Goal: Task Accomplishment & Management: Use online tool/utility

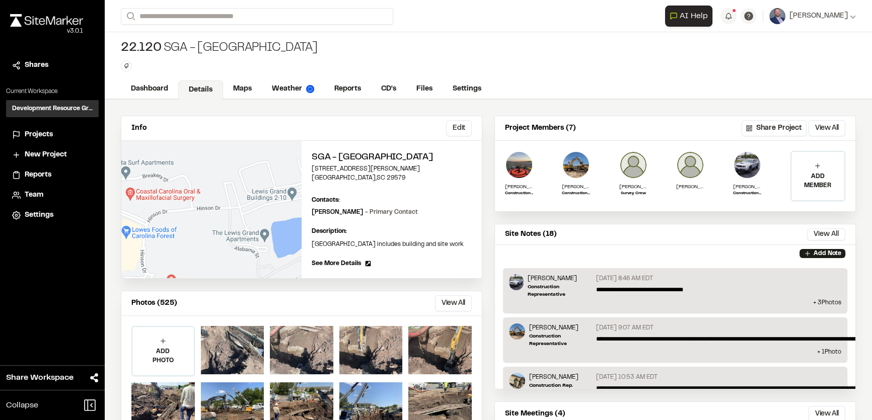
click at [0, 0] on icon at bounding box center [0, 0] width 0 height 0
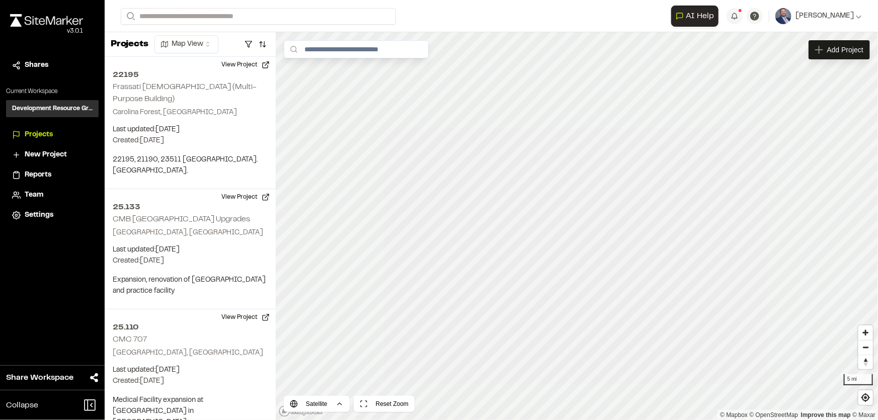
click at [34, 195] on span "Team" at bounding box center [34, 195] width 19 height 11
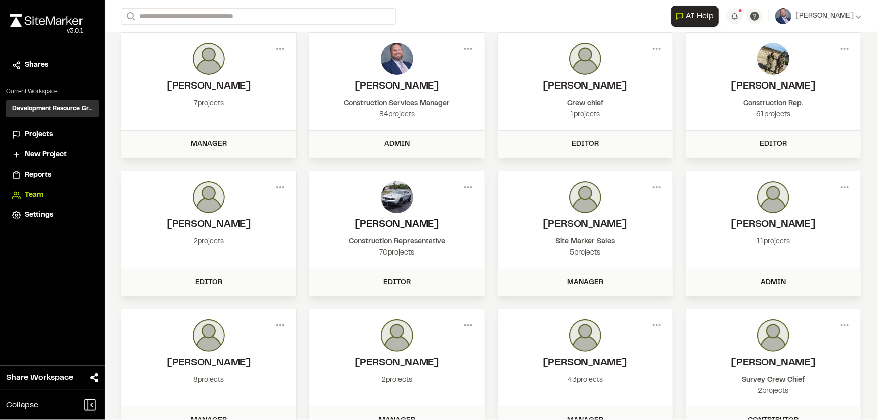
scroll to position [108, 0]
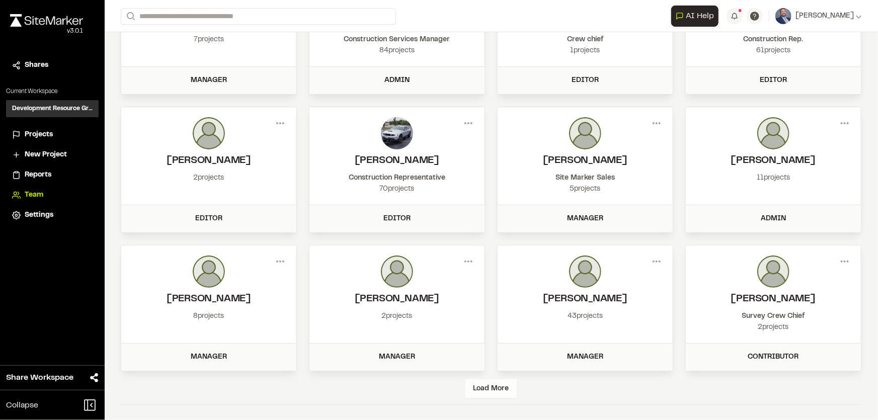
click at [491, 380] on div "Load More" at bounding box center [491, 388] width 52 height 19
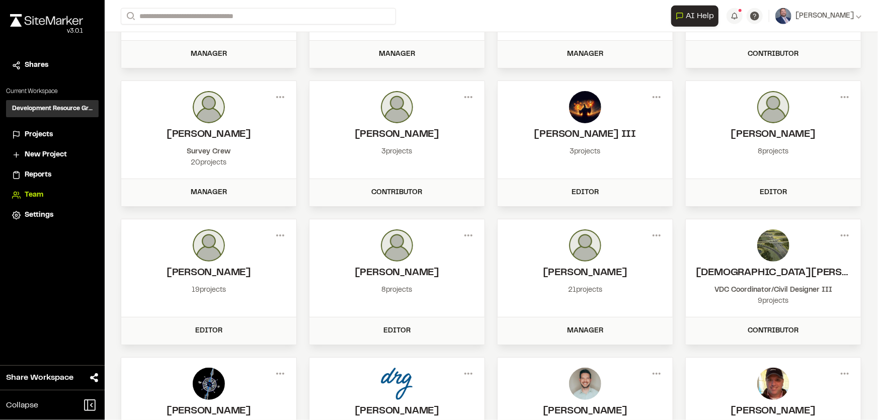
scroll to position [428, 0]
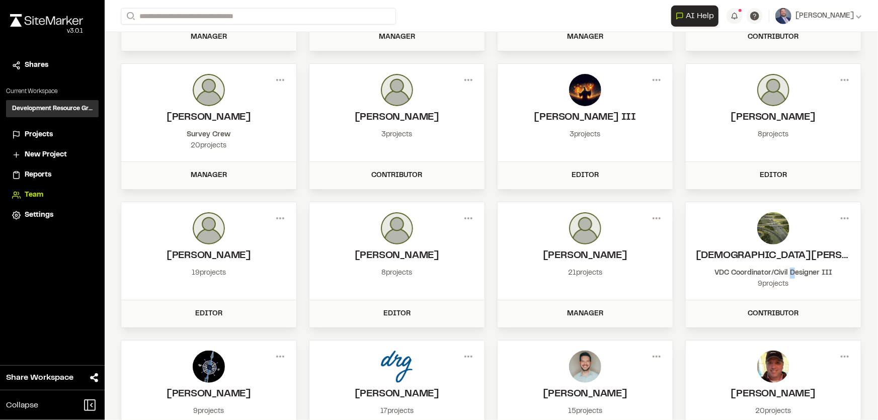
click at [786, 264] on div "Menu Christian Barrett VDC Coordinator/Civil Designer III 9 projects" at bounding box center [773, 251] width 175 height 98
click at [841, 214] on icon at bounding box center [845, 218] width 16 height 16
click at [790, 250] on div "Edit Permissions" at bounding box center [809, 254] width 88 height 15
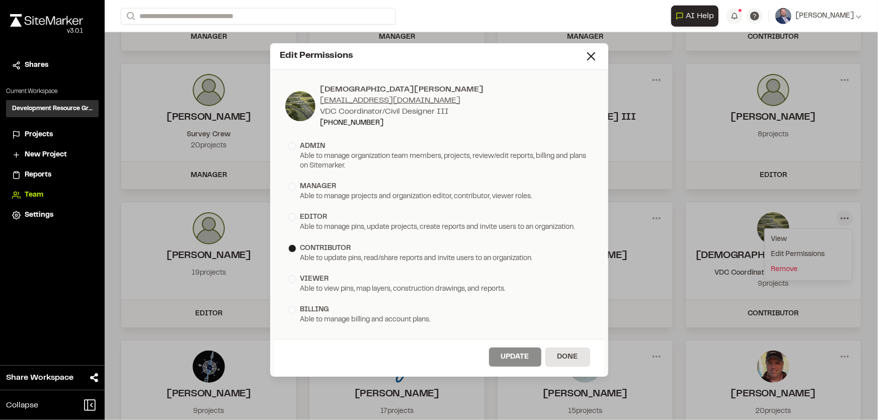
click at [287, 184] on div "manager Able to manage projects and organization editor, contributor, viewer ro…" at bounding box center [439, 191] width 310 height 29
click at [293, 188] on div at bounding box center [292, 187] width 8 height 8
click at [523, 360] on button "Update" at bounding box center [515, 357] width 52 height 19
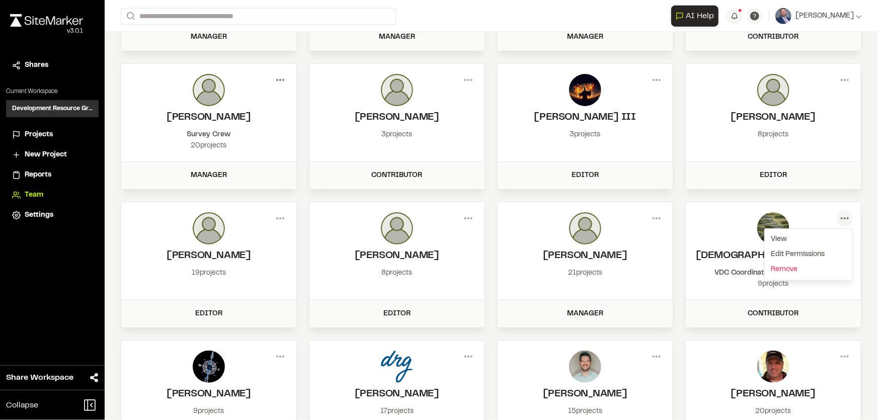
click at [278, 82] on icon at bounding box center [280, 80] width 16 height 16
click at [237, 115] on div "Edit Permissions" at bounding box center [244, 116] width 88 height 15
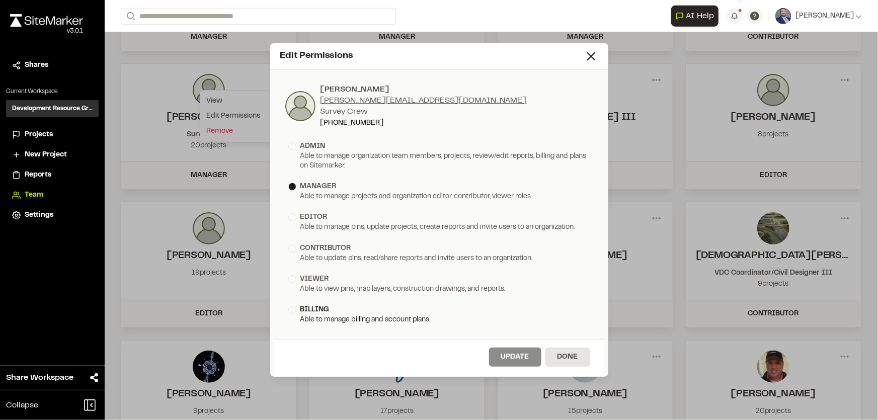
click at [291, 312] on div at bounding box center [292, 310] width 8 height 8
click at [292, 278] on div at bounding box center [292, 279] width 8 height 8
click at [523, 360] on button "Update" at bounding box center [515, 357] width 52 height 19
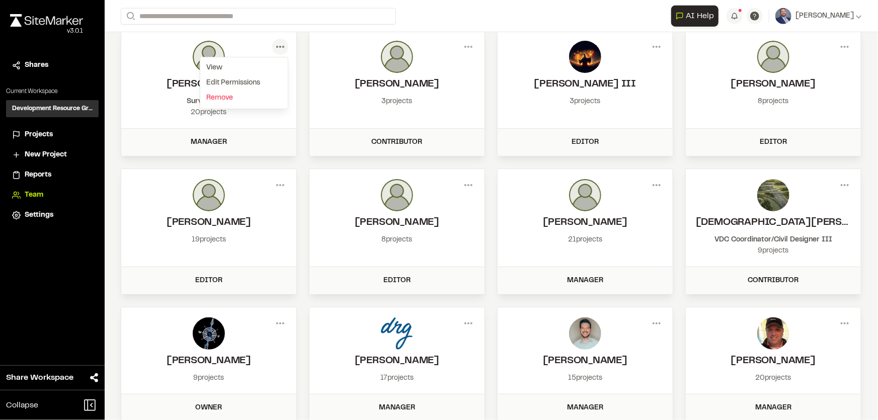
scroll to position [512, 0]
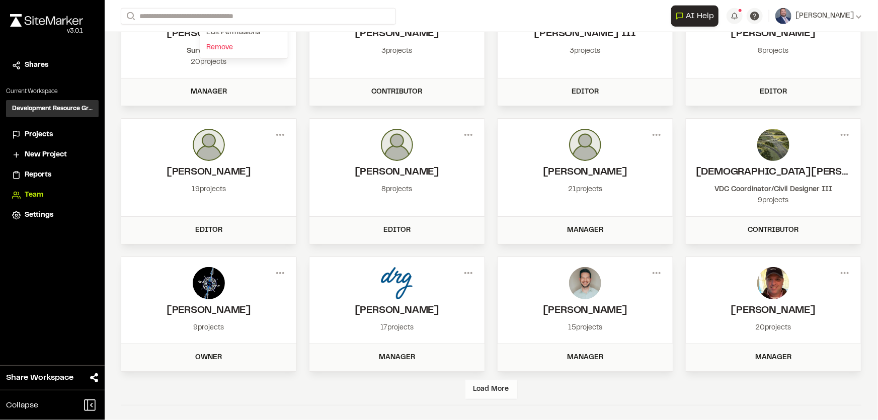
click at [493, 391] on div "Load More" at bounding box center [491, 389] width 52 height 19
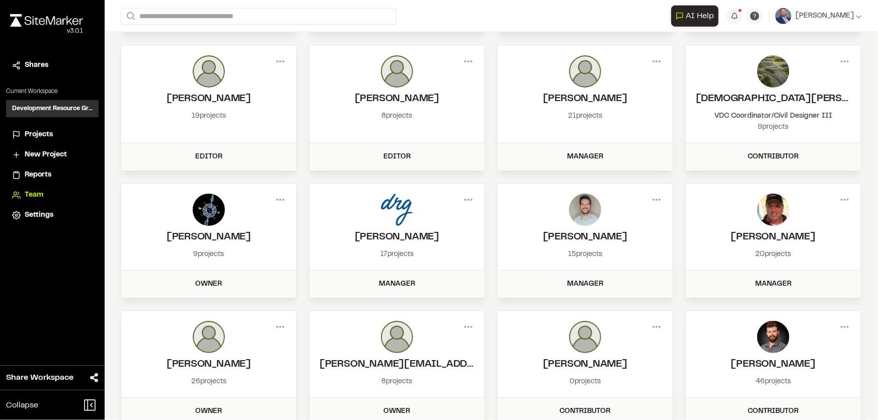
scroll to position [740, 0]
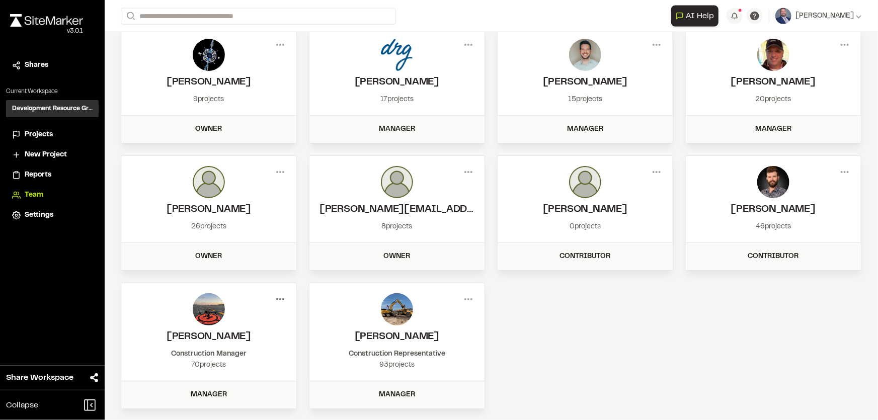
click at [282, 296] on icon at bounding box center [280, 299] width 16 height 16
click at [232, 335] on div "Edit Permissions" at bounding box center [244, 335] width 88 height 15
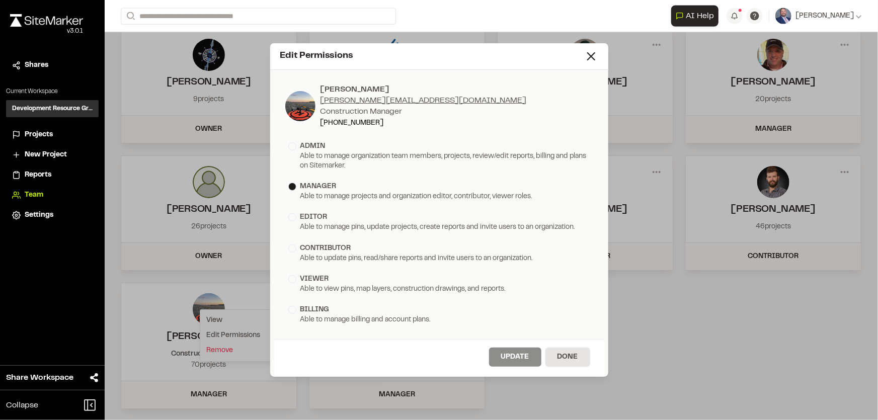
click at [285, 275] on div "viewer Able to view pins, map layers, construction drawings, and reports." at bounding box center [439, 284] width 310 height 29
click at [294, 279] on div at bounding box center [292, 279] width 8 height 8
click at [508, 350] on button "Update" at bounding box center [515, 357] width 52 height 19
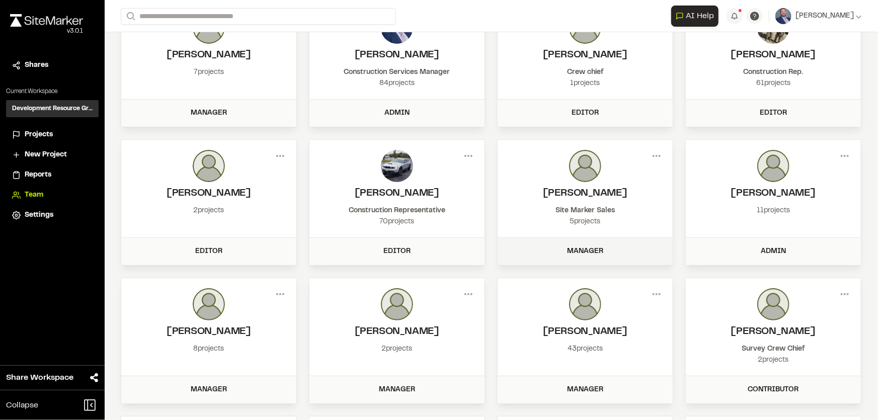
scroll to position [9, 0]
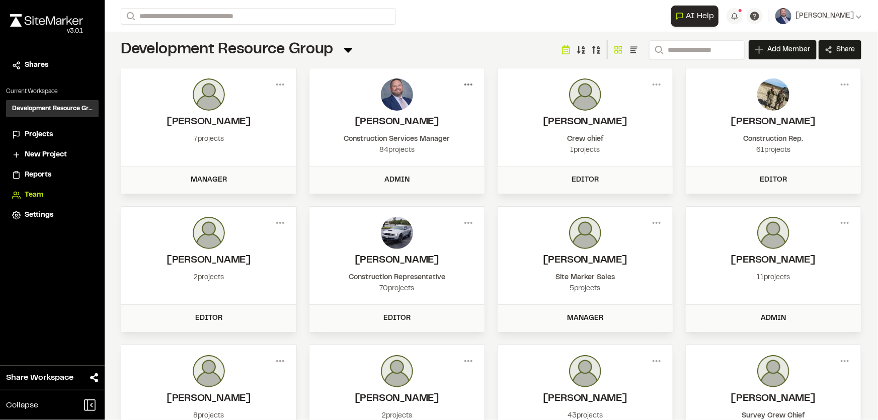
click at [463, 85] on icon at bounding box center [468, 84] width 16 height 16
click at [430, 80] on div at bounding box center [397, 94] width 155 height 32
click at [396, 132] on div "Menu View Member Info Jake Rosiek jake@drgpllc.com Construction Services Manage…" at bounding box center [396, 117] width 175 height 98
click at [32, 131] on span "Projects" at bounding box center [39, 134] width 28 height 11
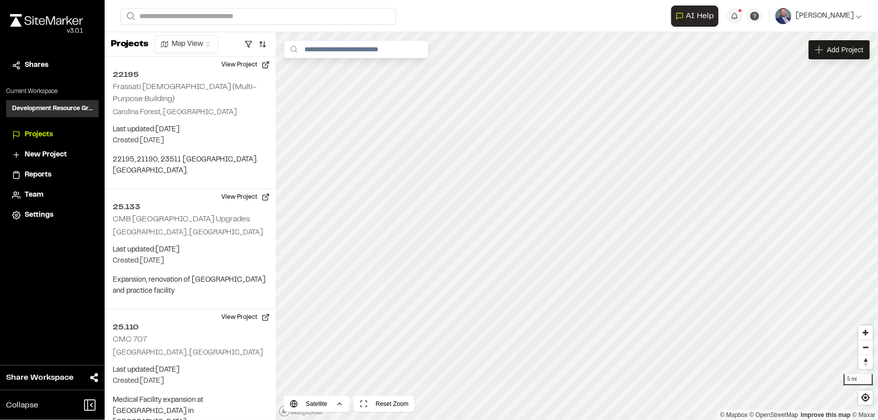
click at [201, 52] on body "Close sidebar v 3.0.1 Shares Current Workspace Development Resource Group DR Pr…" at bounding box center [439, 210] width 878 height 420
click at [225, 46] on html "Close sidebar v 3.0.1 Shares Current Workspace Development Resource Group DR Pr…" at bounding box center [439, 210] width 878 height 420
click at [260, 41] on button "button" at bounding box center [263, 44] width 14 height 16
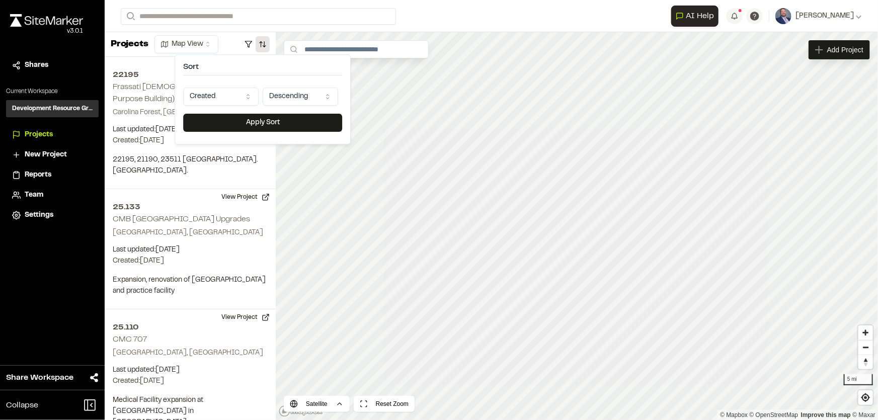
click at [236, 99] on html "Close sidebar v 3.0.1 Shares Current Workspace Development Resource Group DR Pr…" at bounding box center [439, 210] width 878 height 420
click at [157, 117] on html "Close sidebar v 3.0.1 Shares Current Workspace Development Resource Group DR Pr…" at bounding box center [439, 210] width 878 height 420
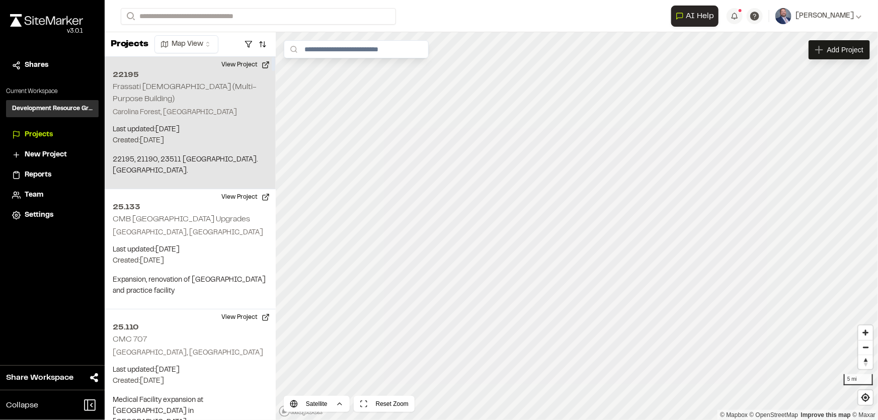
click at [222, 111] on div "22195 Frassati Church (Multi-Purpose Building) Carolina Forest, SC Last updated…" at bounding box center [190, 123] width 171 height 132
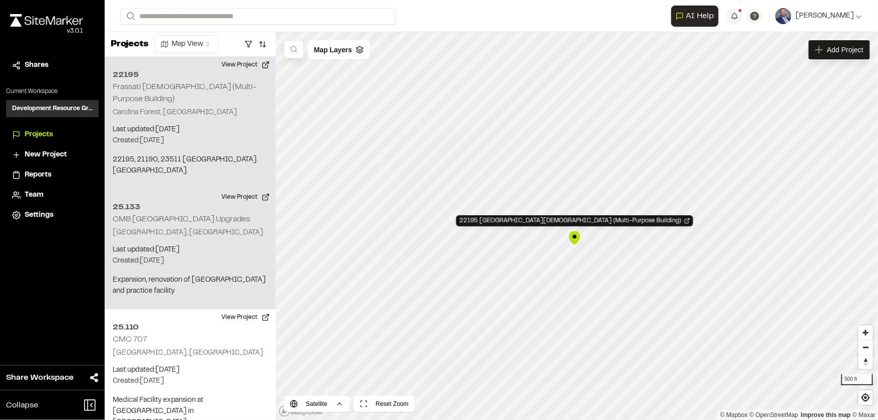
click at [218, 227] on p "Myrtle Beach, SC" at bounding box center [190, 232] width 155 height 11
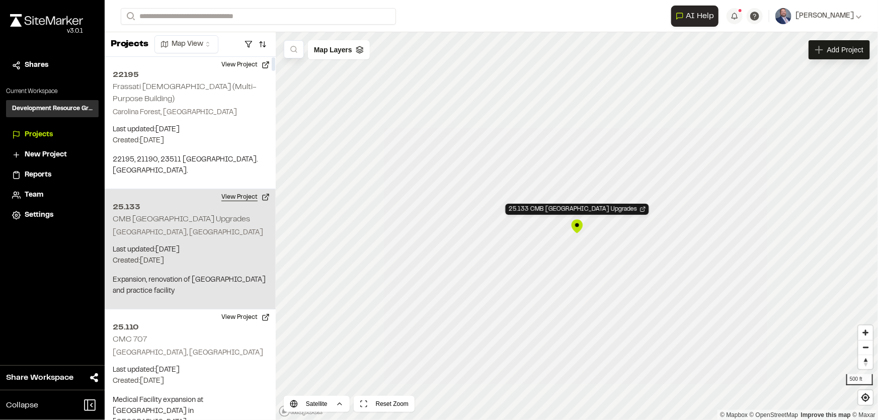
click at [242, 189] on button "View Project" at bounding box center [245, 197] width 60 height 16
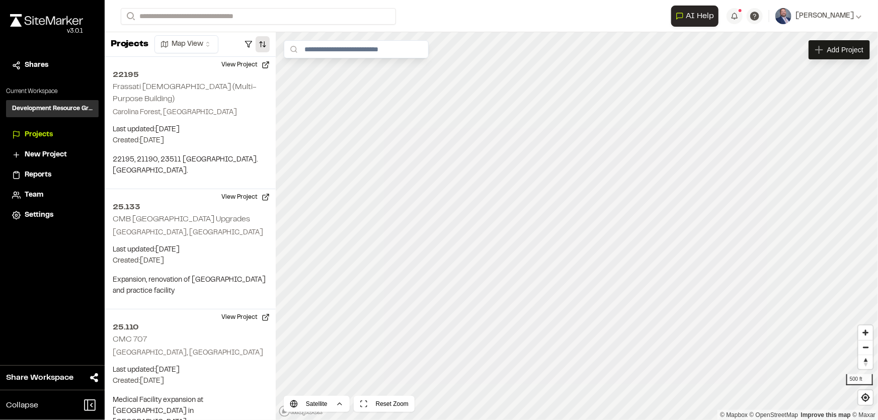
click at [259, 45] on button "button" at bounding box center [263, 44] width 14 height 16
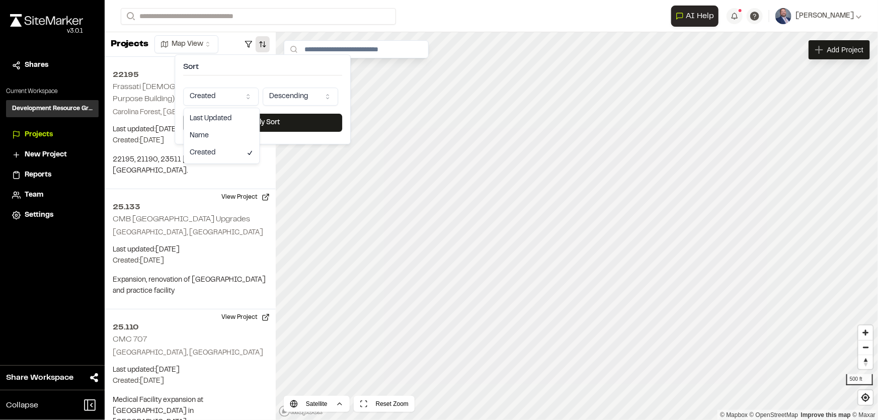
click at [236, 96] on html "Close sidebar v 3.0.1 Shares Current Workspace Development Resource Group DR Pr…" at bounding box center [439, 210] width 878 height 420
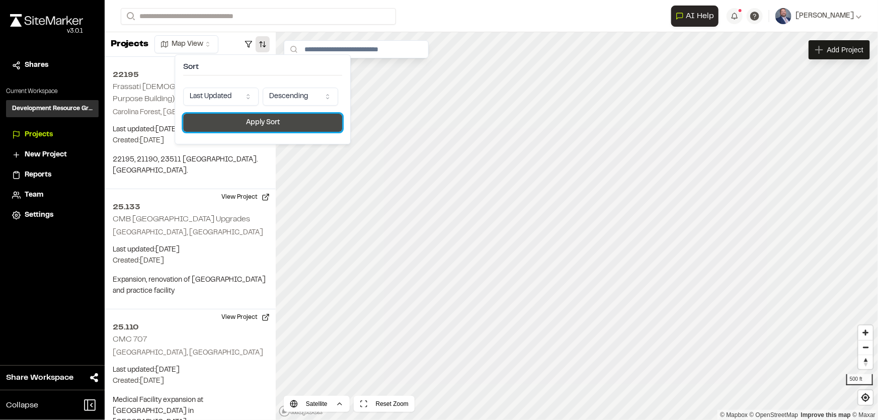
click at [229, 124] on button "Apply Sort" at bounding box center [262, 123] width 159 height 18
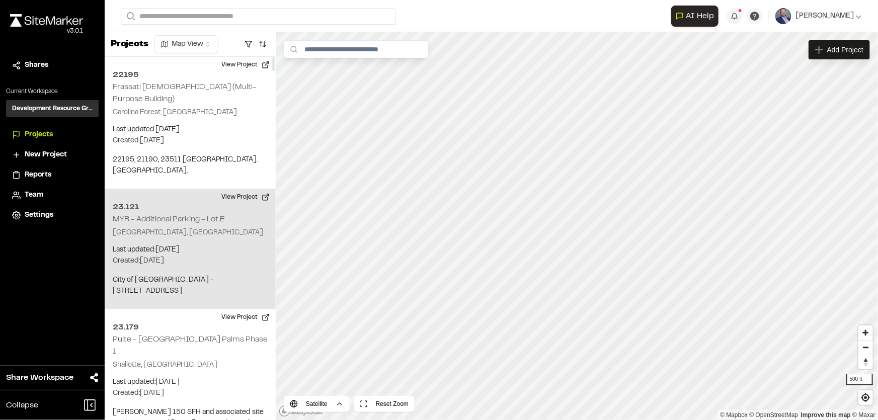
click at [218, 227] on p "Myrtle Beach, SC" at bounding box center [190, 232] width 155 height 11
drag, startPoint x: 423, startPoint y: 90, endPoint x: 380, endPoint y: 58, distance: 53.9
click at [380, 59] on div "23.121 MYR - Additional Parking - Lot E" at bounding box center [377, 62] width 15 height 15
click at [189, 245] on p "Last updated: Sep 18, 2025" at bounding box center [190, 250] width 155 height 11
click at [239, 189] on button "View Project" at bounding box center [245, 197] width 60 height 16
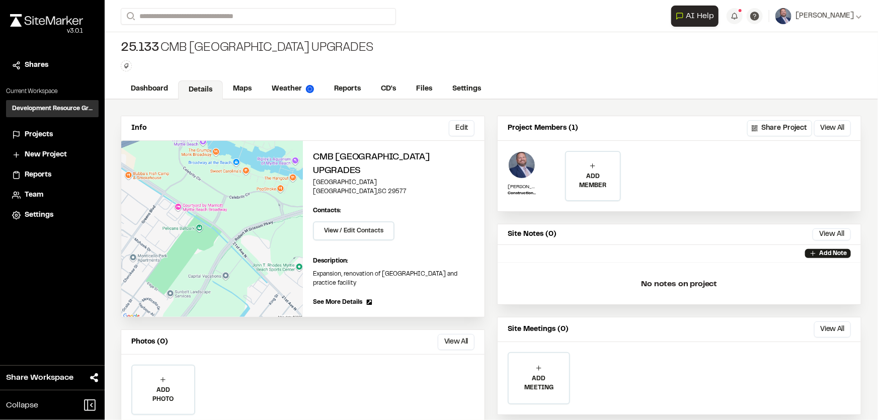
drag, startPoint x: 584, startPoint y: 166, endPoint x: 584, endPoint y: 171, distance: 5.6
click at [584, 166] on div "ADD MEMBER" at bounding box center [592, 176] width 53 height 48
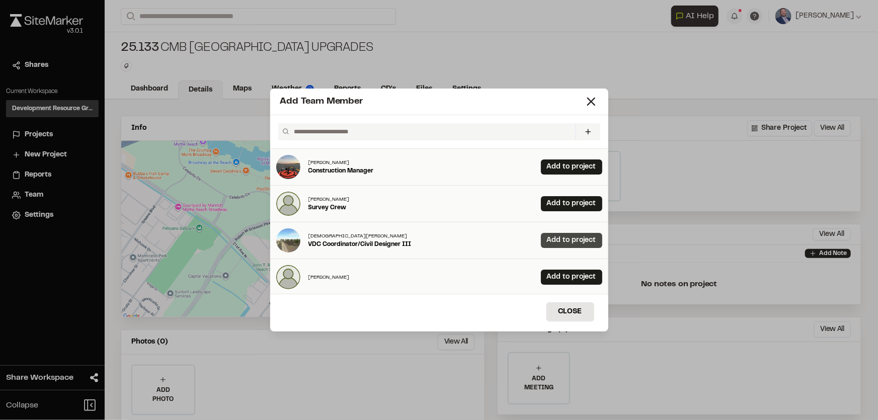
click at [575, 242] on link "Add to project" at bounding box center [571, 240] width 61 height 15
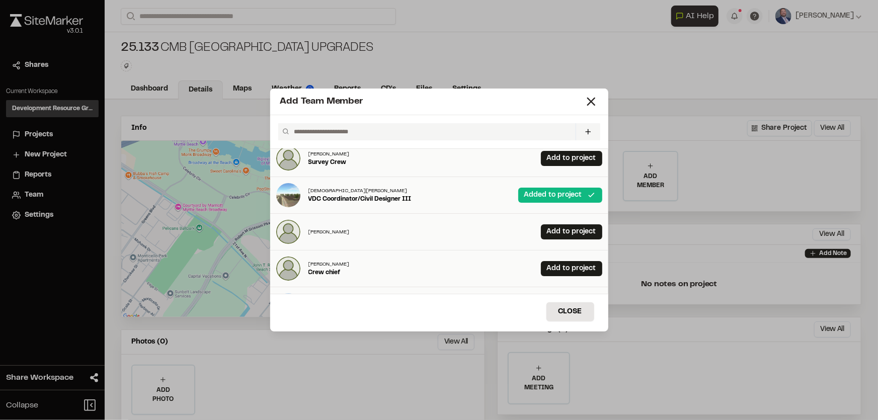
scroll to position [45, 0]
click at [560, 229] on link "Add to project" at bounding box center [571, 231] width 61 height 15
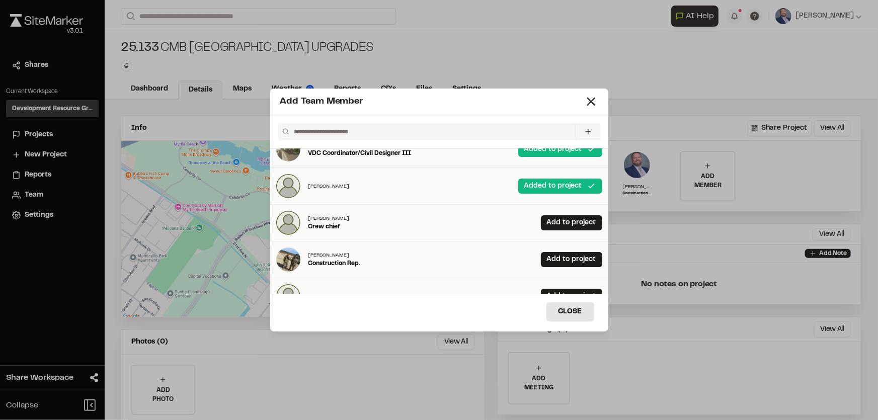
scroll to position [137, 0]
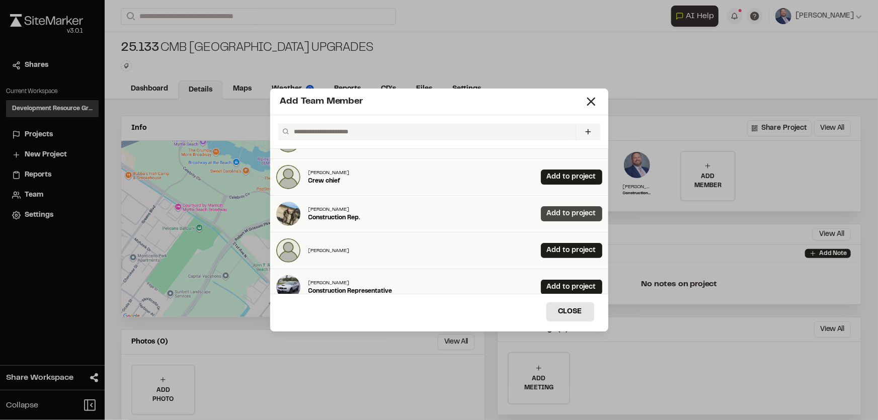
click at [554, 211] on link "Add to project" at bounding box center [571, 213] width 61 height 15
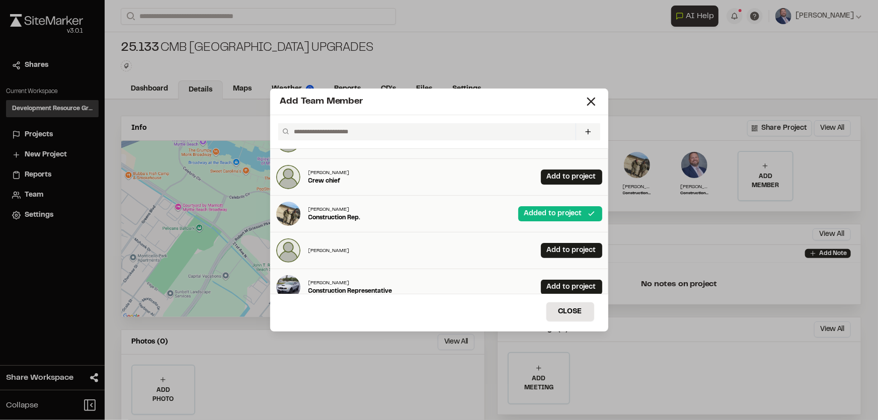
scroll to position [183, 0]
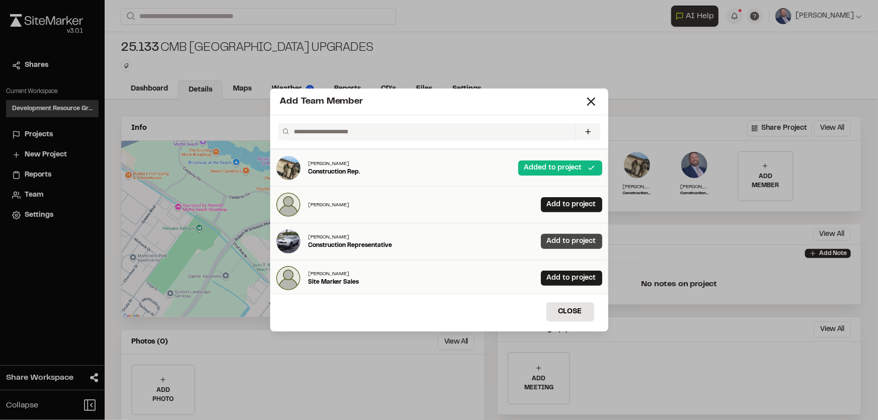
click at [558, 236] on link "Add to project" at bounding box center [571, 241] width 61 height 15
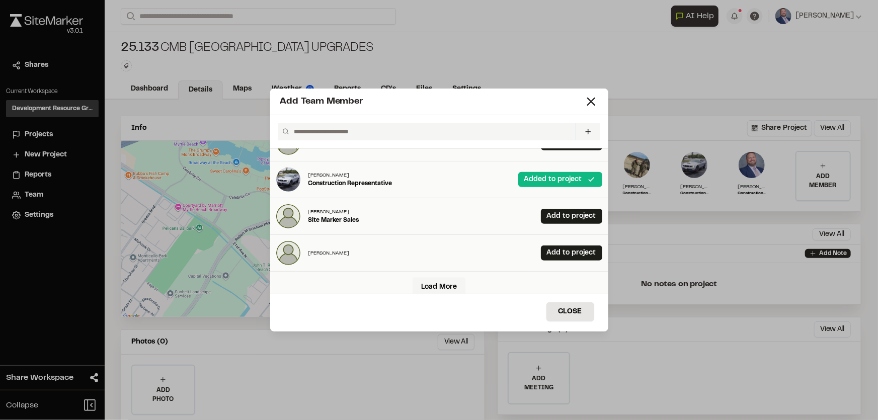
scroll to position [253, 0]
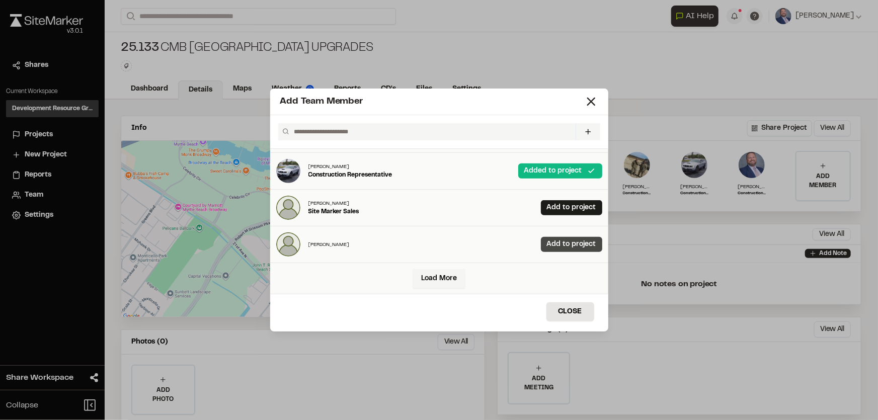
click at [541, 245] on link "Add to project" at bounding box center [571, 244] width 61 height 15
click at [447, 277] on link "Load More" at bounding box center [439, 278] width 52 height 19
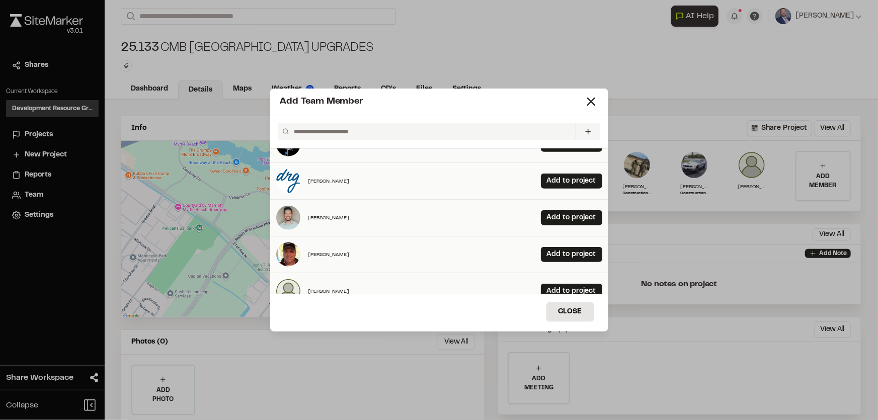
scroll to position [619, 0]
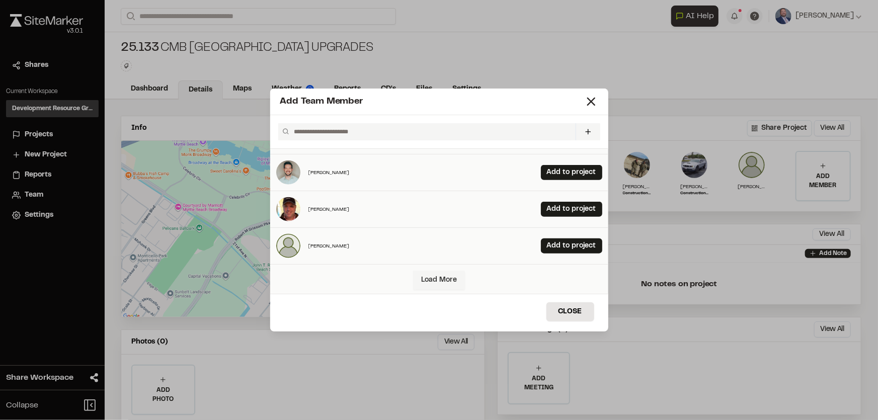
click at [434, 281] on link "Load More" at bounding box center [439, 280] width 52 height 19
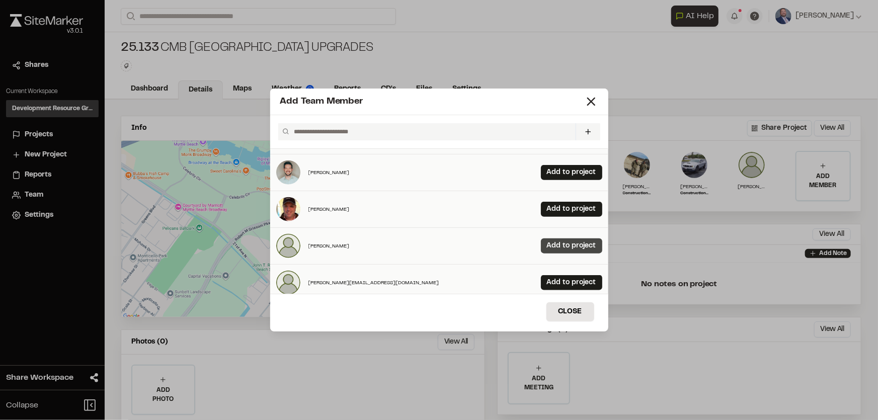
click at [552, 244] on link "Add to project" at bounding box center [571, 246] width 61 height 15
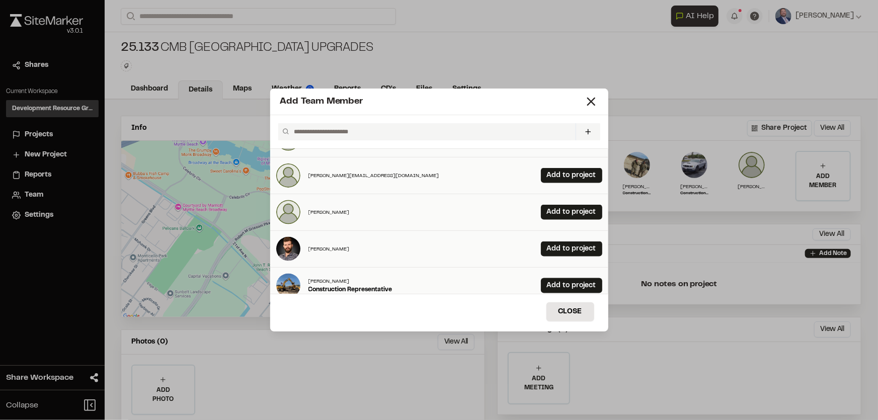
scroll to position [735, 0]
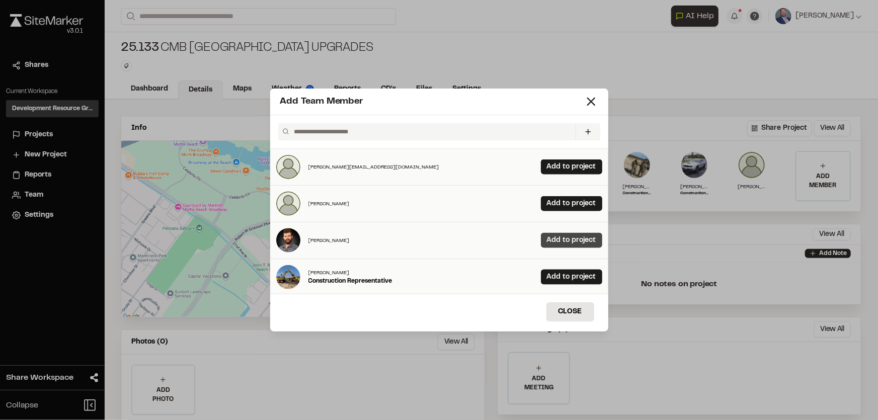
click at [564, 238] on link "Add to project" at bounding box center [571, 240] width 61 height 15
click at [560, 272] on link "Add to project" at bounding box center [571, 277] width 61 height 15
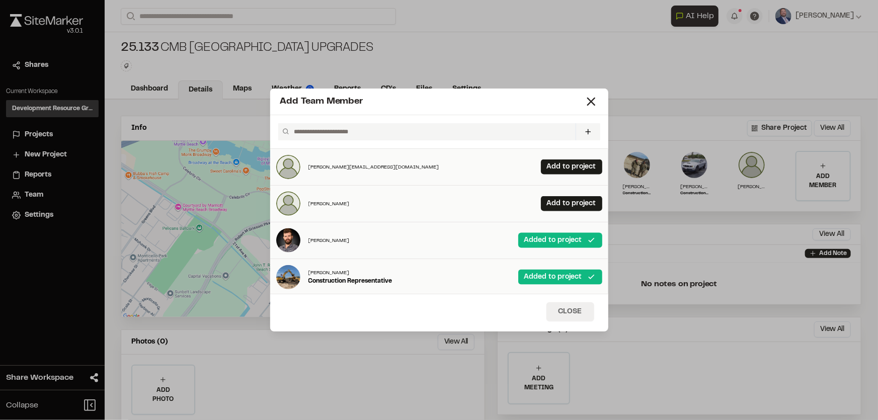
click at [577, 308] on button "Close" at bounding box center [570, 311] width 48 height 19
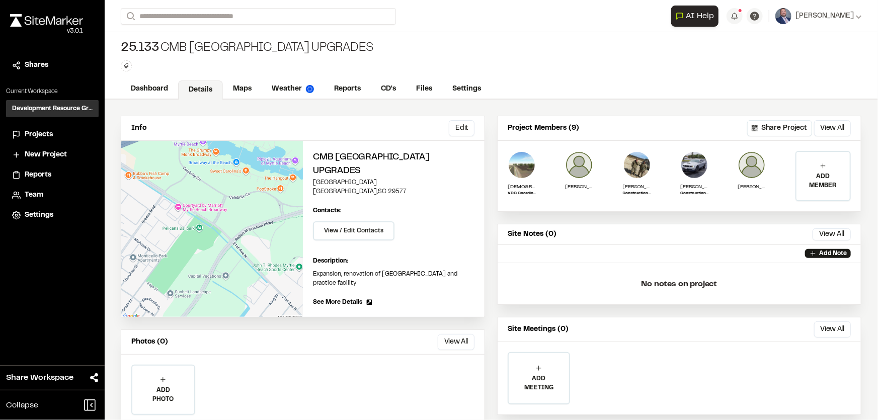
scroll to position [0, 0]
click at [242, 91] on link "Maps" at bounding box center [243, 90] width 40 height 19
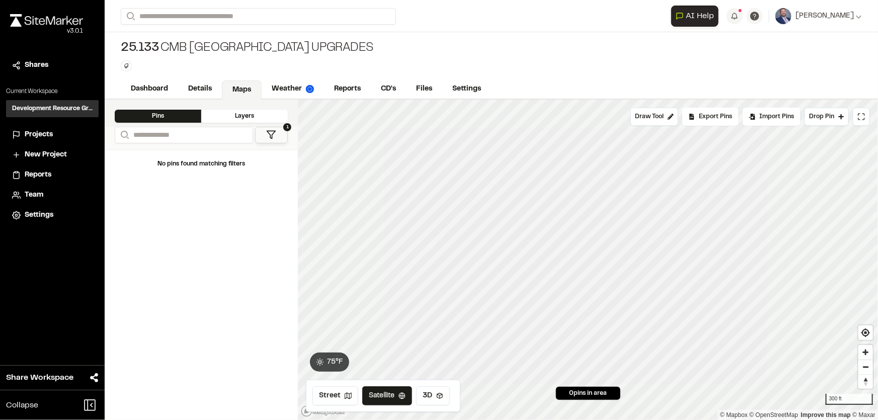
click at [243, 110] on div "Layers" at bounding box center [244, 116] width 87 height 13
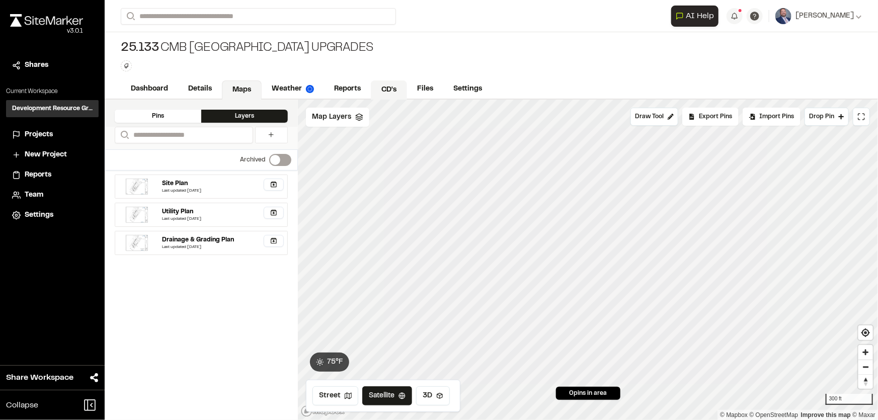
click at [380, 89] on link "CD's" at bounding box center [389, 90] width 36 height 19
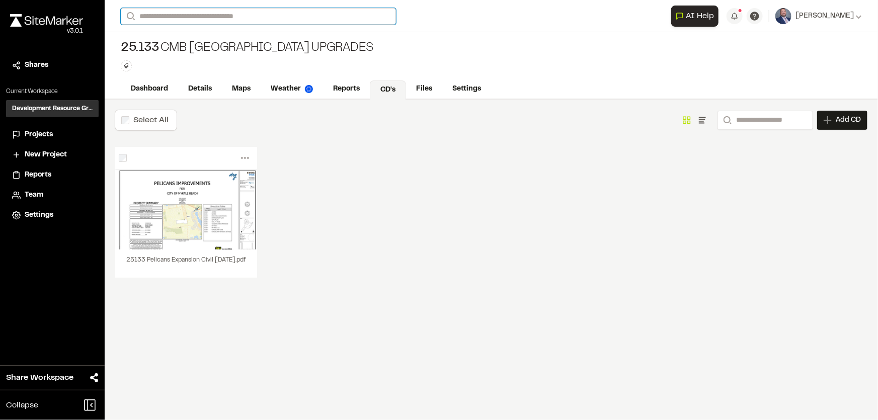
click at [193, 19] on input "Search" at bounding box center [258, 16] width 275 height 17
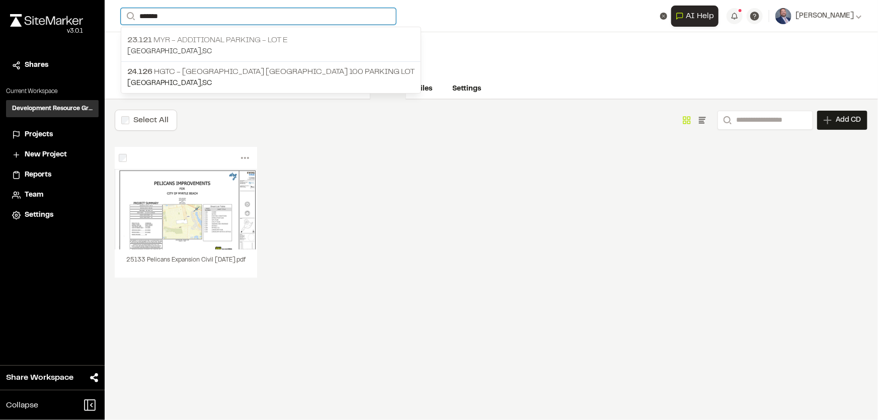
type input "*******"
click at [203, 46] on p "Myrtle Beach , SC" at bounding box center [270, 51] width 287 height 11
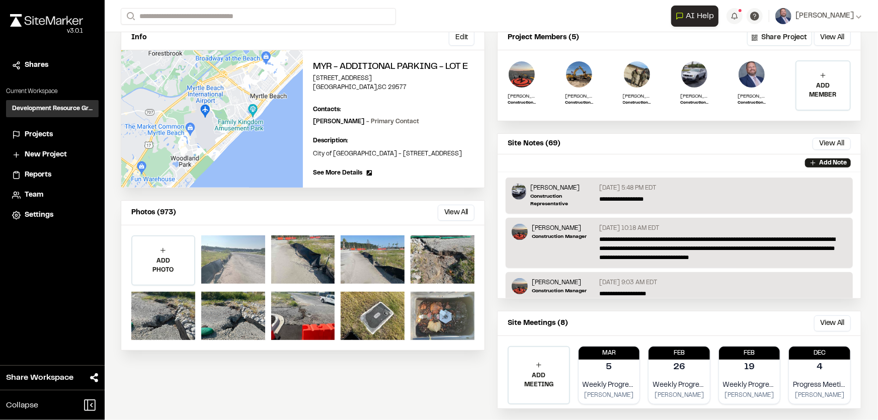
scroll to position [91, 0]
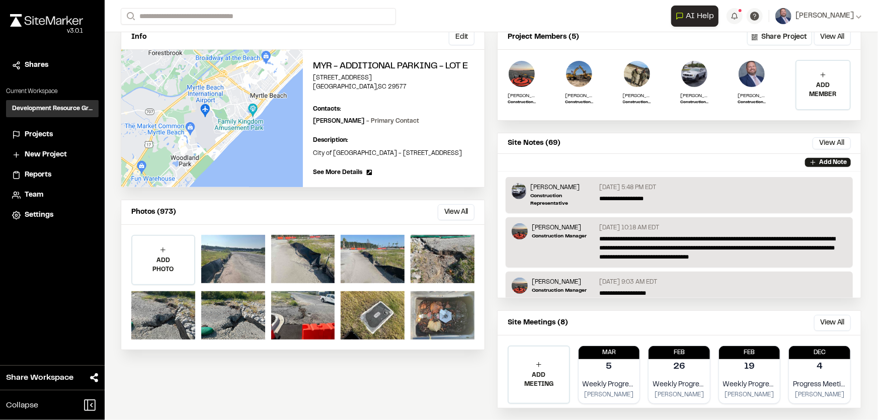
click at [443, 220] on button "View All" at bounding box center [456, 212] width 37 height 16
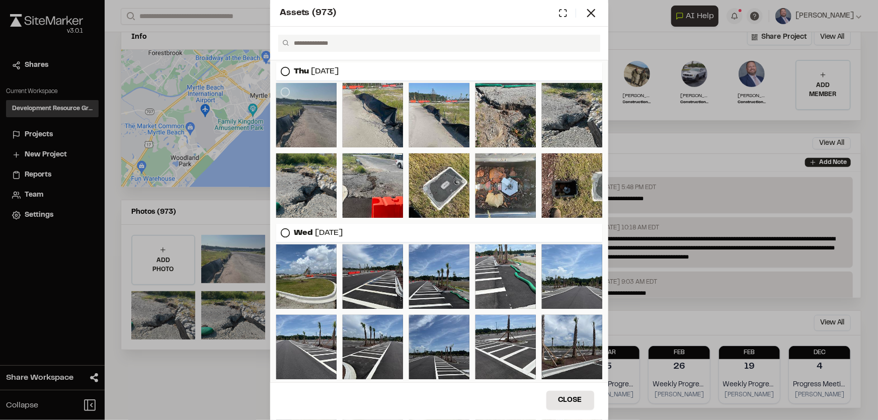
click at [317, 118] on div at bounding box center [306, 115] width 60 height 64
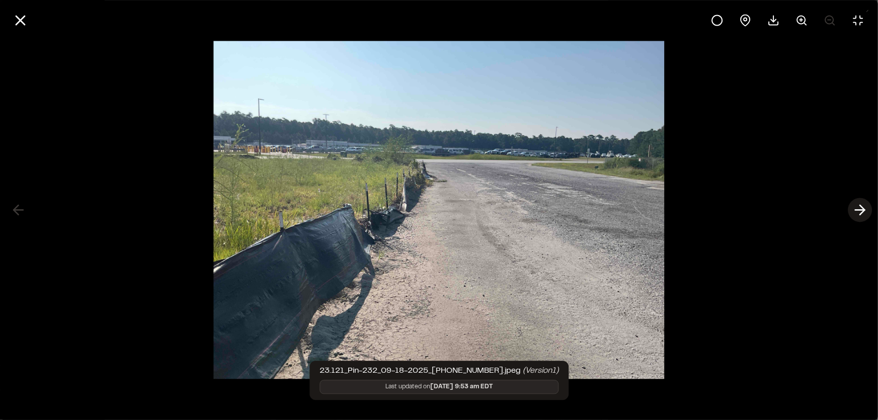
click at [856, 205] on icon at bounding box center [860, 210] width 16 height 17
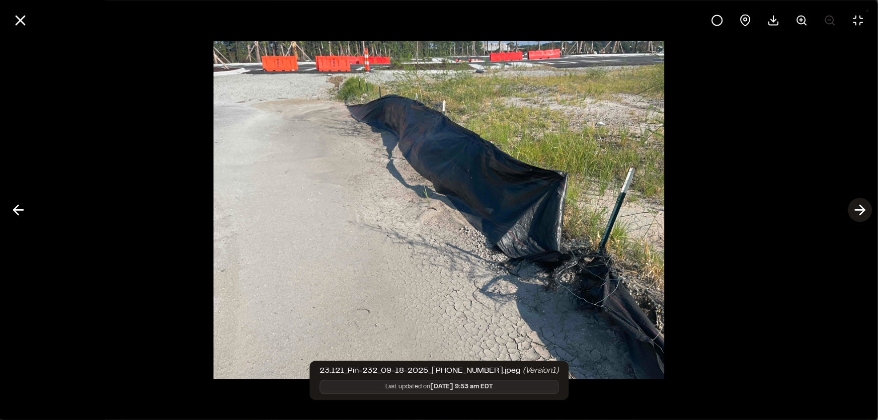
click at [866, 211] on icon at bounding box center [860, 210] width 16 height 17
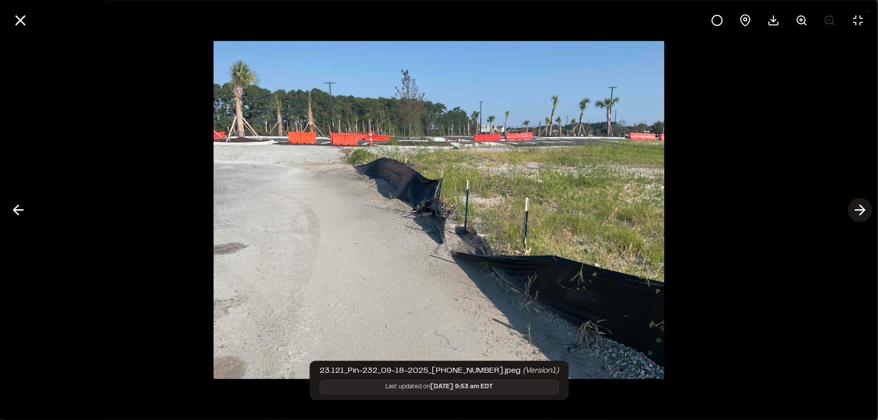
click at [865, 211] on icon at bounding box center [860, 210] width 16 height 17
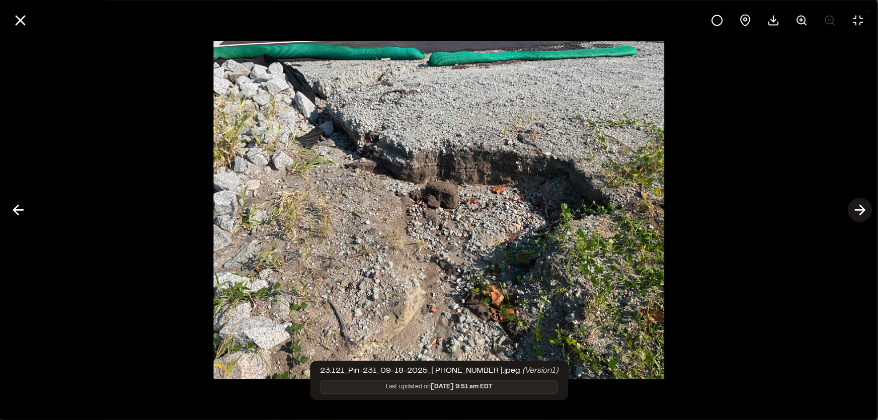
click at [856, 212] on icon at bounding box center [860, 210] width 16 height 17
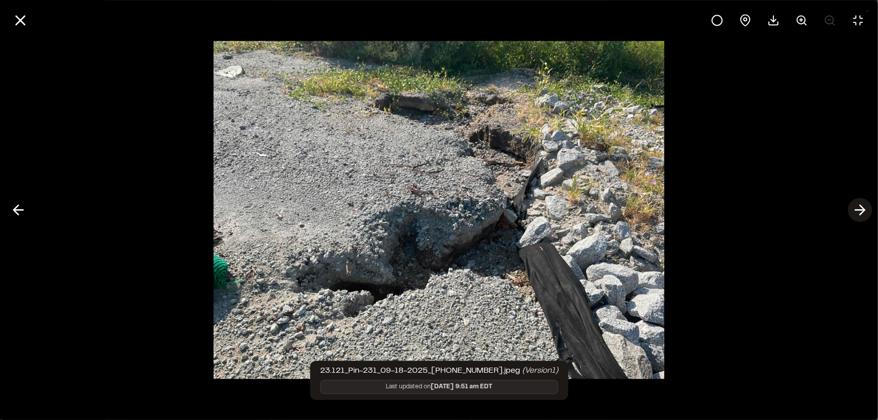
click at [856, 212] on icon at bounding box center [860, 210] width 16 height 17
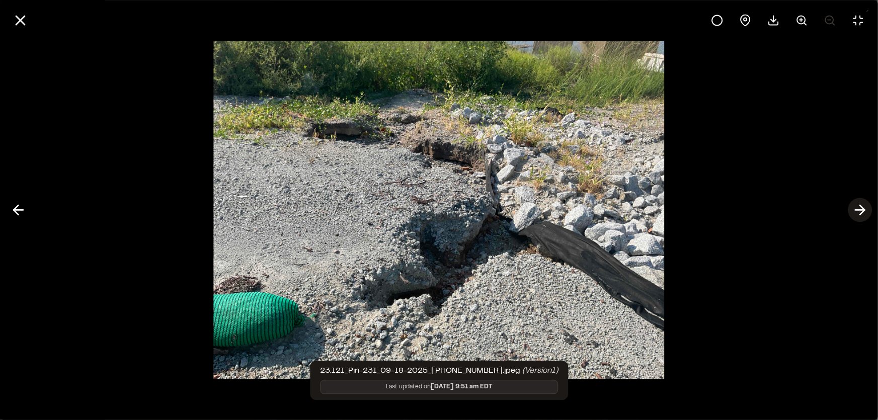
click at [856, 212] on icon at bounding box center [860, 210] width 16 height 17
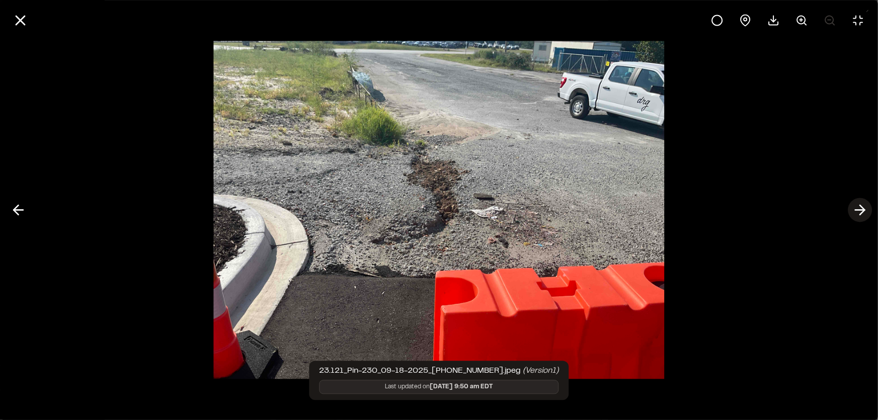
click at [857, 213] on icon at bounding box center [860, 210] width 16 height 17
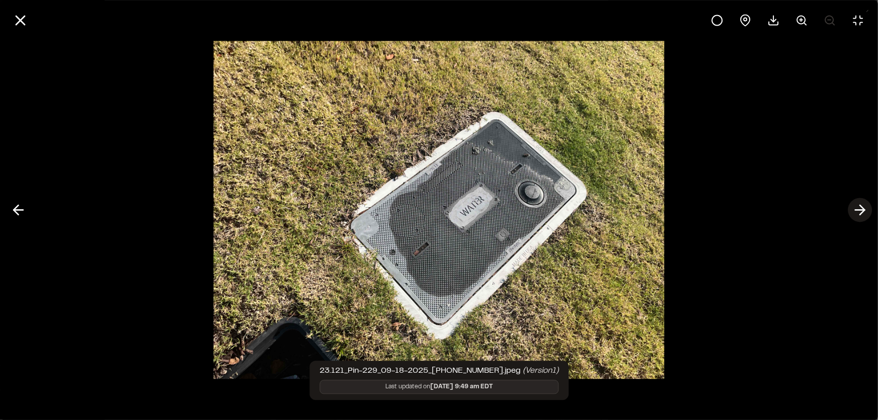
click at [857, 213] on icon at bounding box center [860, 210] width 16 height 17
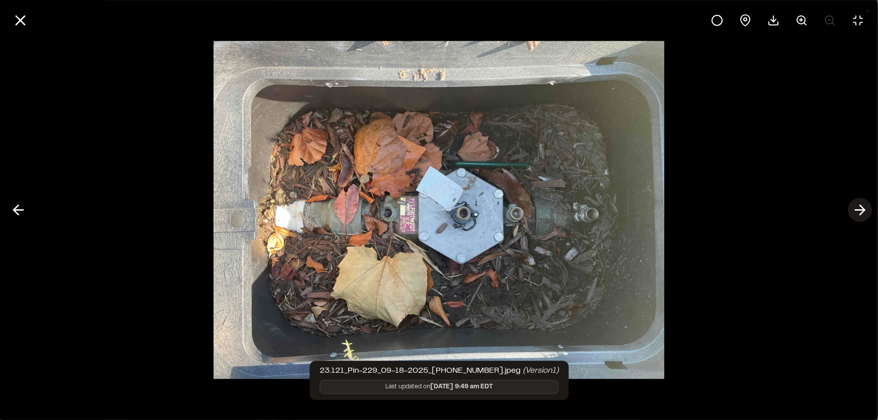
click at [857, 213] on icon at bounding box center [860, 210] width 16 height 17
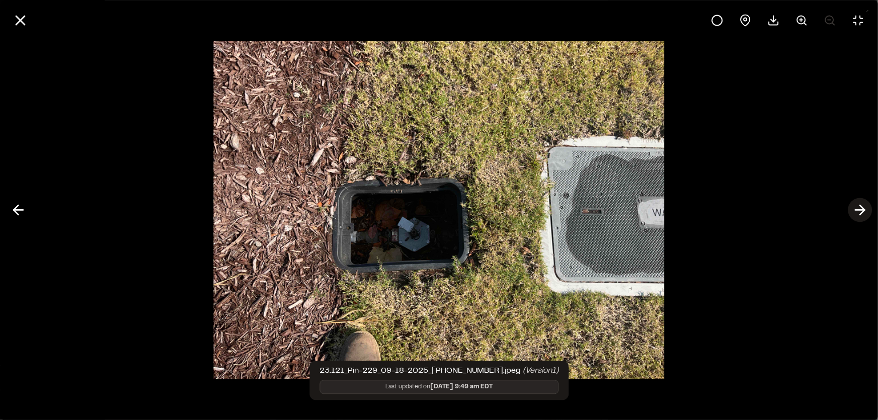
click at [857, 213] on icon at bounding box center [860, 210] width 16 height 17
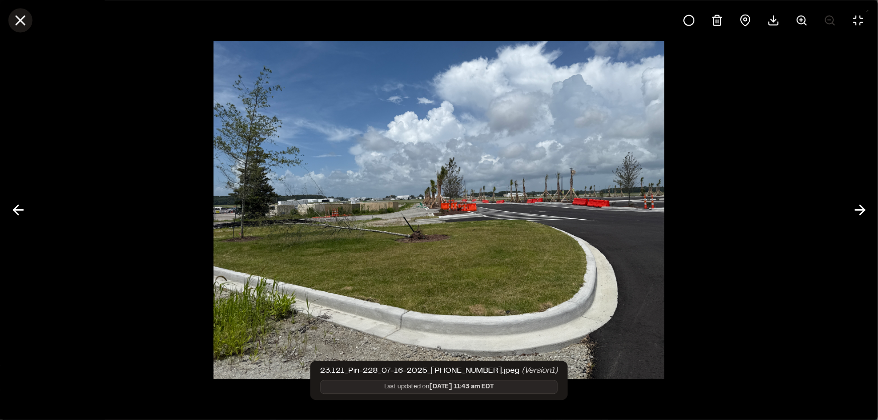
click at [21, 21] on line at bounding box center [20, 20] width 9 height 9
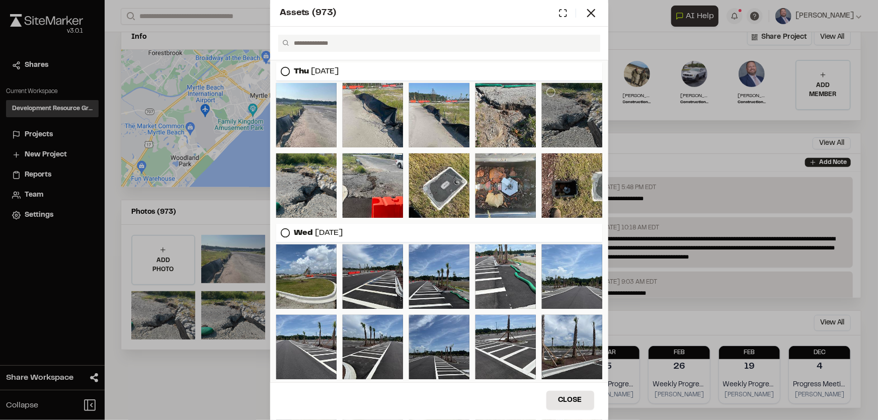
click at [548, 108] on div at bounding box center [572, 115] width 60 height 64
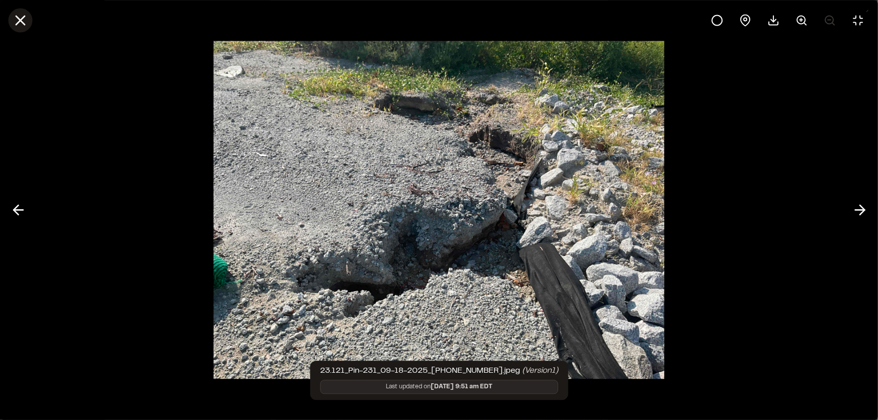
click at [13, 16] on icon at bounding box center [20, 20] width 17 height 17
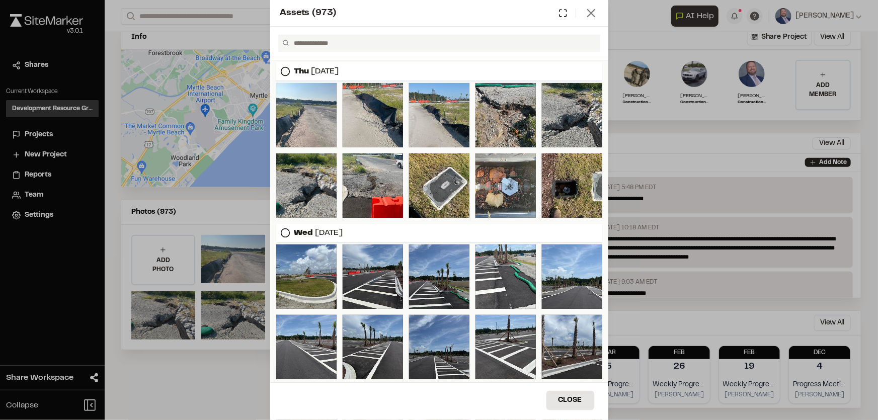
click at [589, 14] on line at bounding box center [591, 13] width 7 height 7
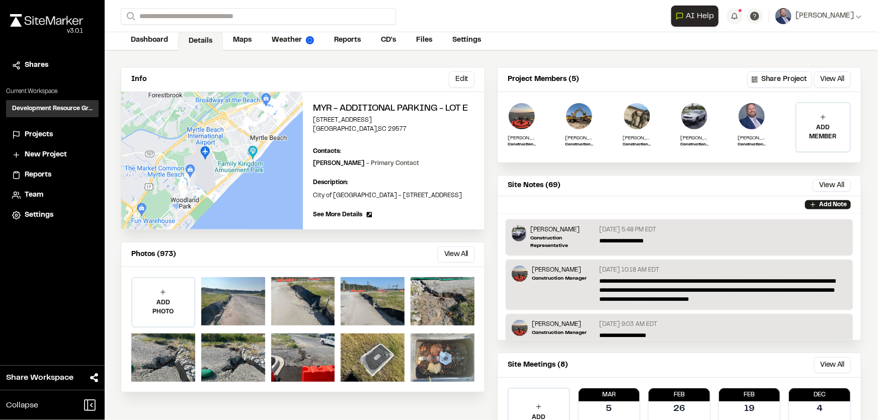
scroll to position [0, 0]
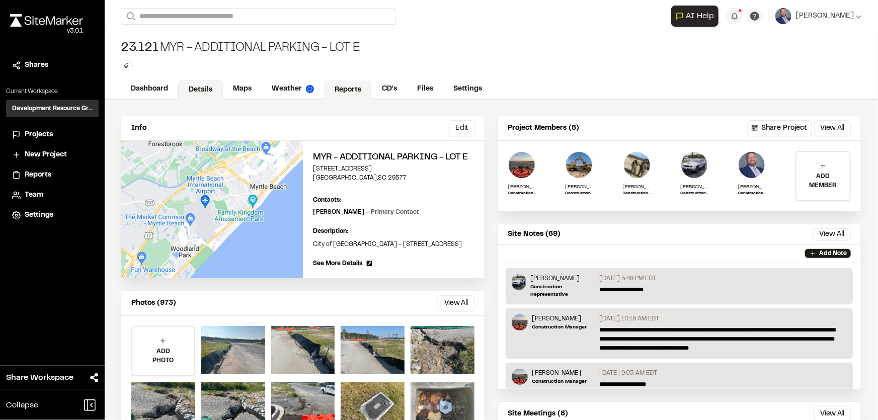
click at [337, 80] on div "Dashboard Details Maps Weather Reports CD's Files Settings" at bounding box center [491, 90] width 773 height 20
click at [341, 93] on link "Reports" at bounding box center [348, 90] width 48 height 19
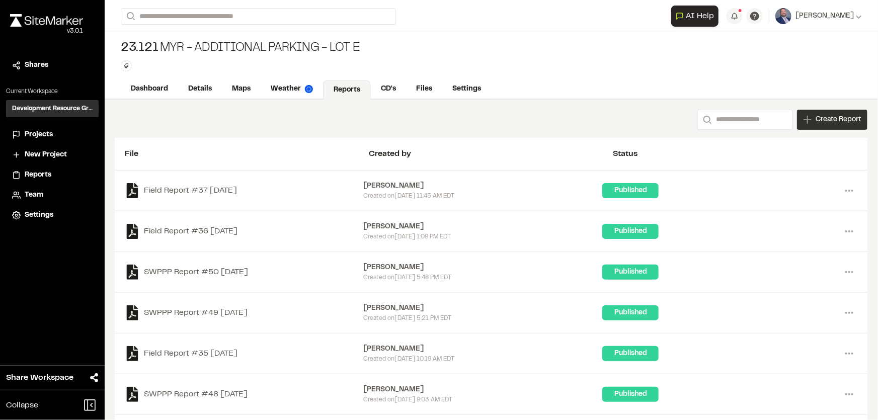
click at [818, 119] on span "Create Report" at bounding box center [838, 119] width 45 height 11
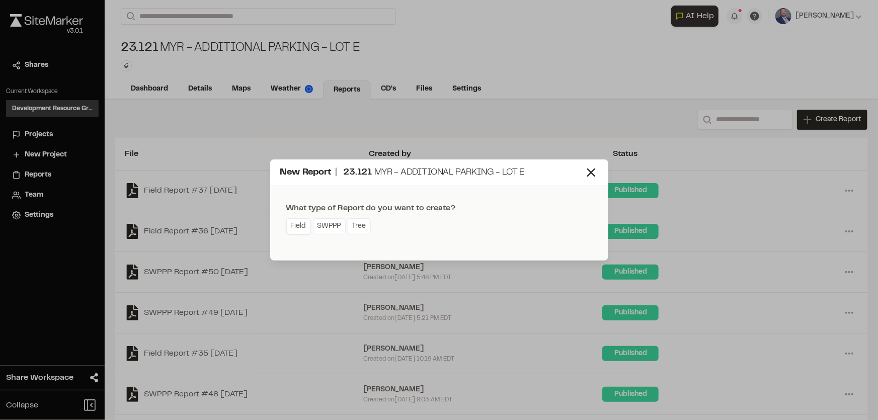
click at [301, 226] on link "Field" at bounding box center [298, 226] width 25 height 16
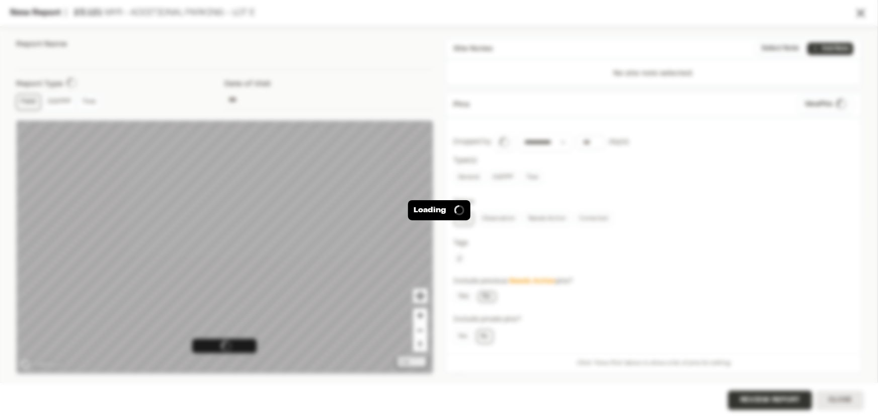
type input "**********"
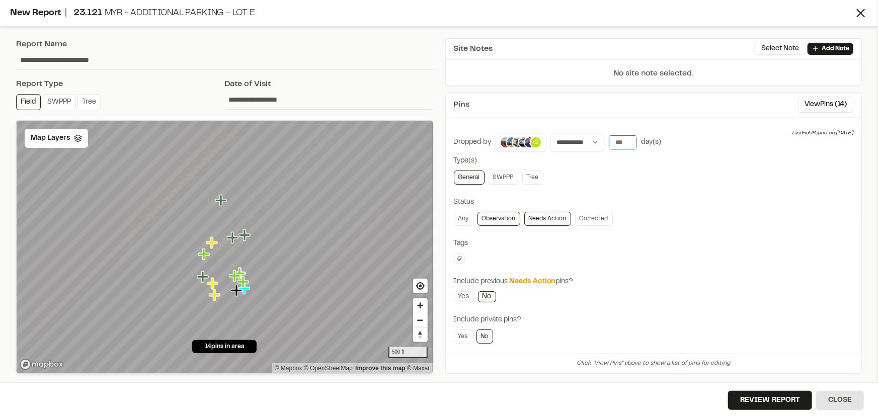
click at [614, 138] on input "number" at bounding box center [623, 142] width 28 height 14
click at [619, 159] on button "[DATE]" at bounding box center [622, 163] width 29 height 16
click at [538, 216] on link "Needs Action" at bounding box center [547, 219] width 47 height 14
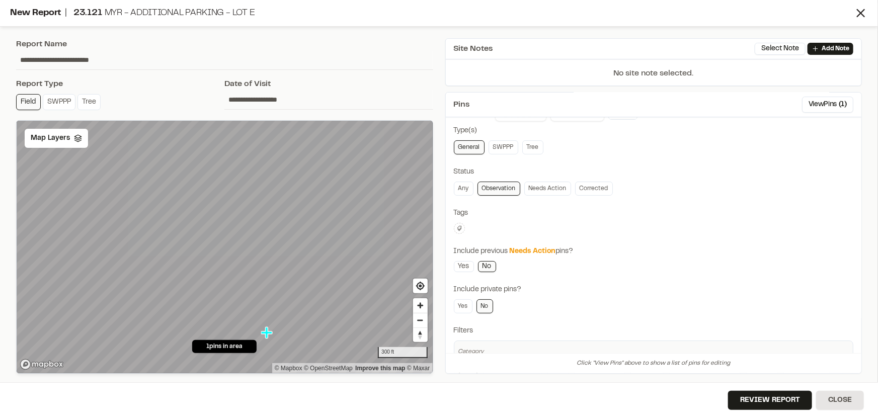
scroll to position [45, 0]
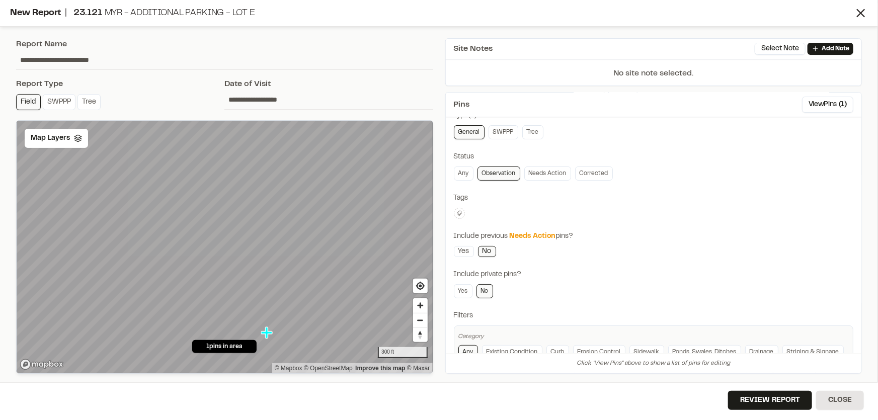
click at [473, 177] on div "Any Observation Needs Action Corrected" at bounding box center [654, 174] width 400 height 14
click at [470, 173] on link "Any" at bounding box center [464, 174] width 20 height 14
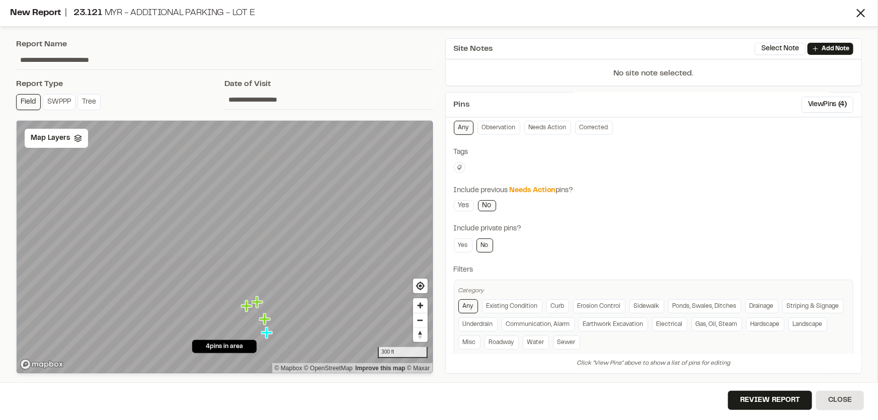
scroll to position [108, 0]
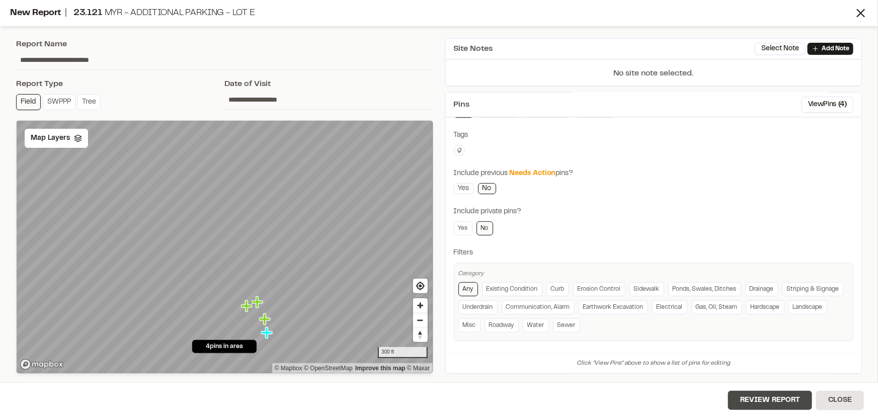
click at [788, 408] on button "Review Report" at bounding box center [770, 400] width 84 height 19
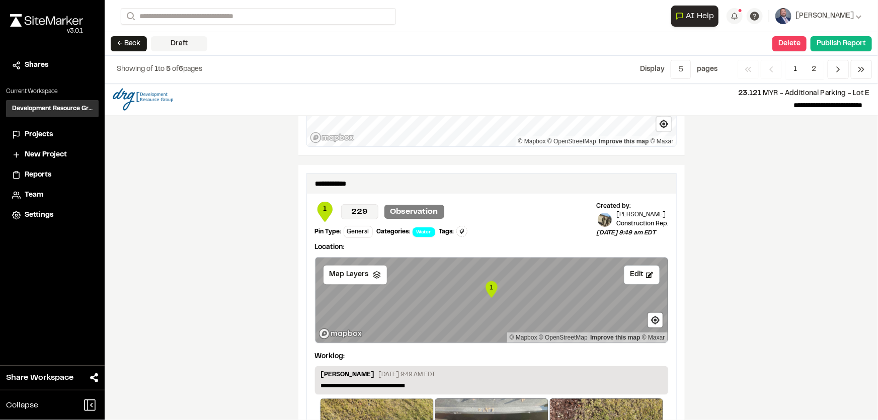
scroll to position [915, 0]
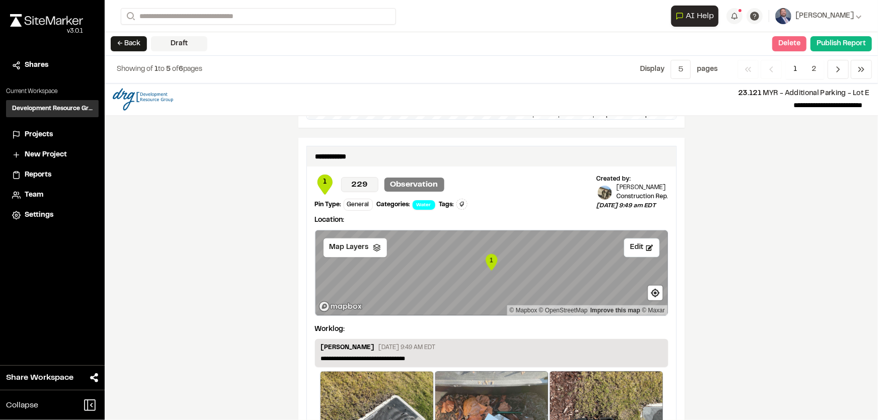
click at [804, 42] on button "Delete" at bounding box center [789, 43] width 34 height 15
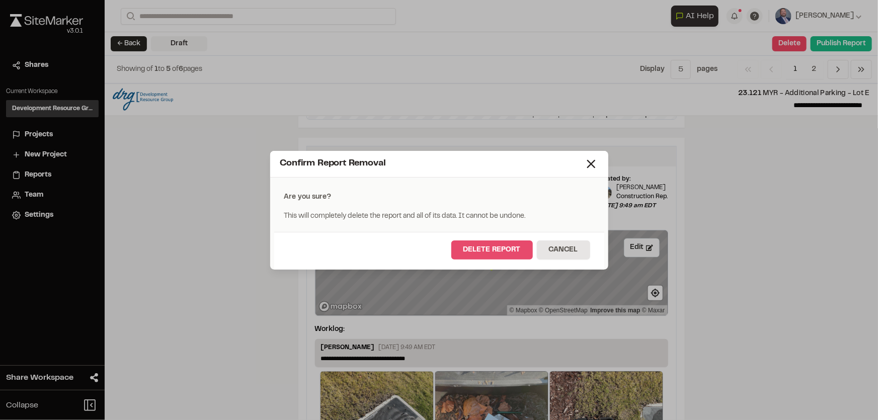
click at [505, 246] on button "Delete Report" at bounding box center [492, 250] width 82 height 19
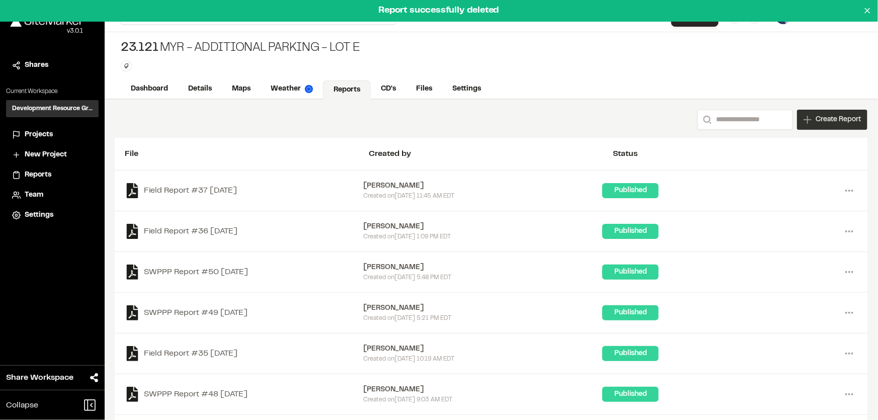
click at [816, 117] on span "Create Report" at bounding box center [838, 119] width 45 height 11
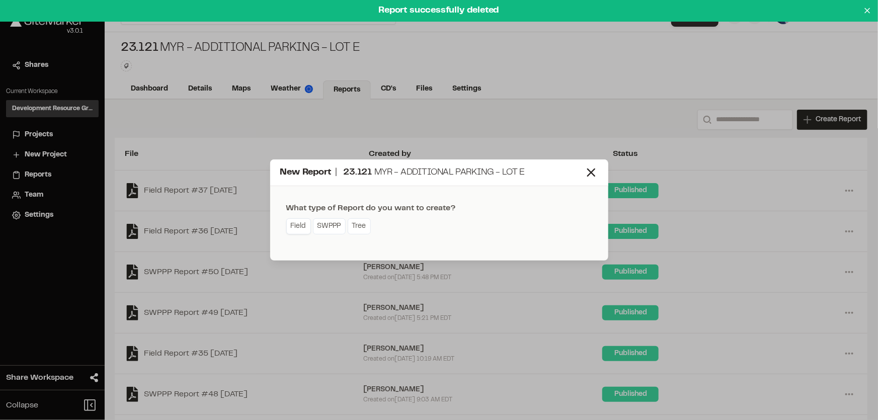
click at [301, 225] on link "Field" at bounding box center [298, 226] width 25 height 16
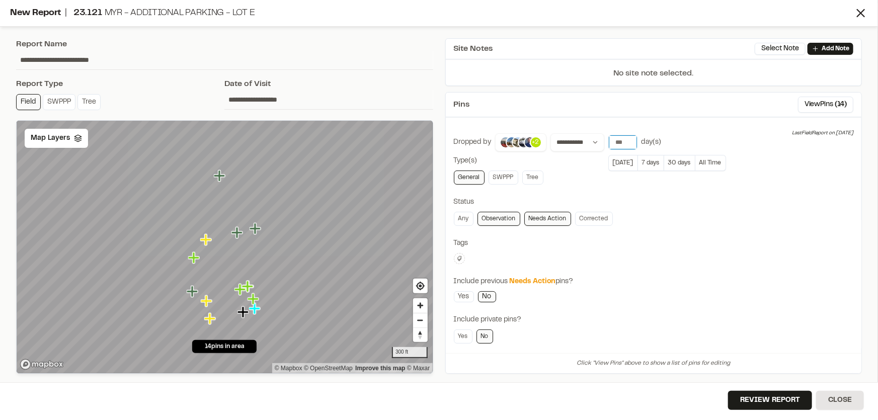
click at [616, 138] on input "**" at bounding box center [623, 142] width 28 height 14
click at [617, 163] on button "[DATE]" at bounding box center [622, 163] width 29 height 16
click at [544, 216] on link "Needs Action" at bounding box center [547, 219] width 47 height 14
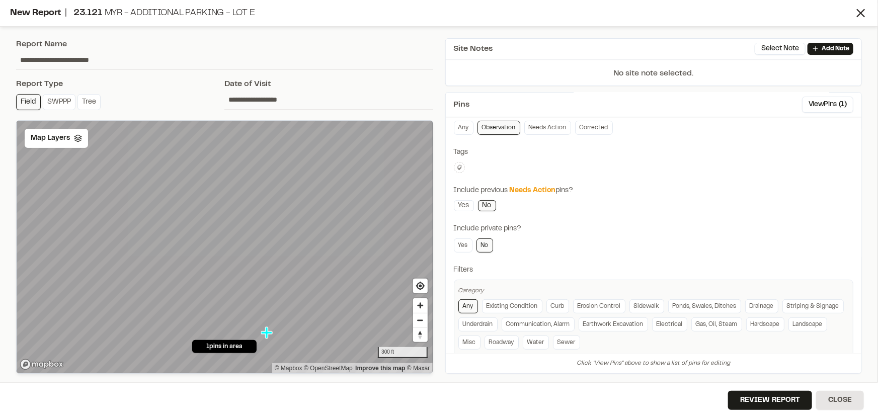
scroll to position [108, 0]
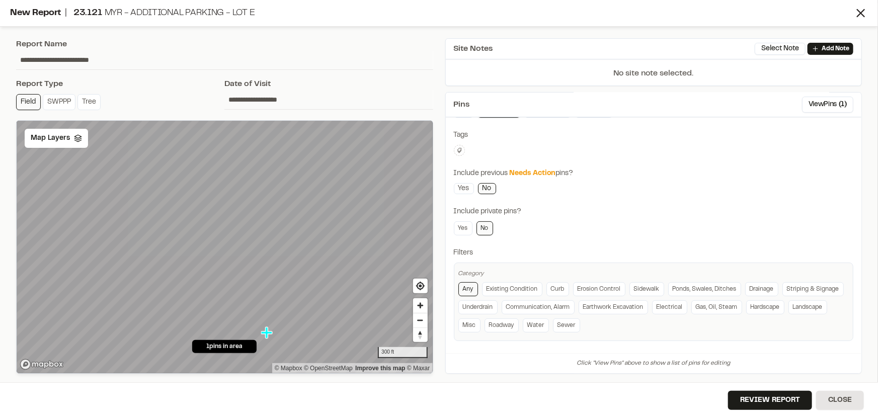
click at [473, 286] on link "Any" at bounding box center [468, 289] width 20 height 14
click at [549, 322] on link "Water" at bounding box center [536, 326] width 26 height 14
click at [549, 319] on link "Water" at bounding box center [536, 326] width 26 height 14
click at [265, 327] on icon "Map marker" at bounding box center [262, 330] width 13 height 13
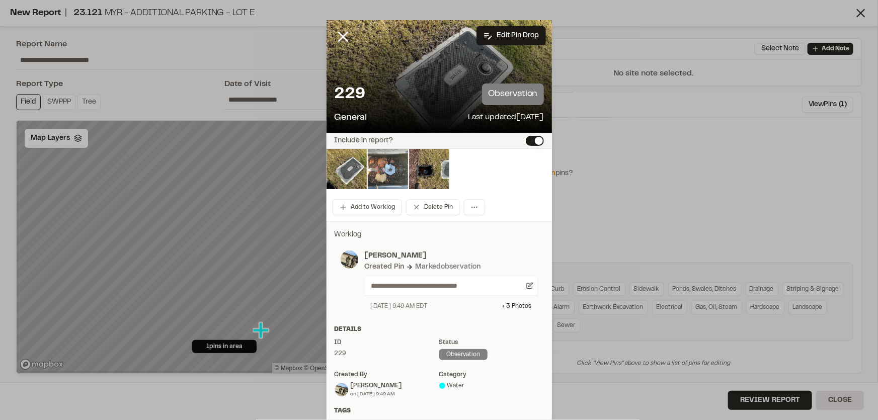
click at [335, 37] on icon at bounding box center [343, 36] width 17 height 17
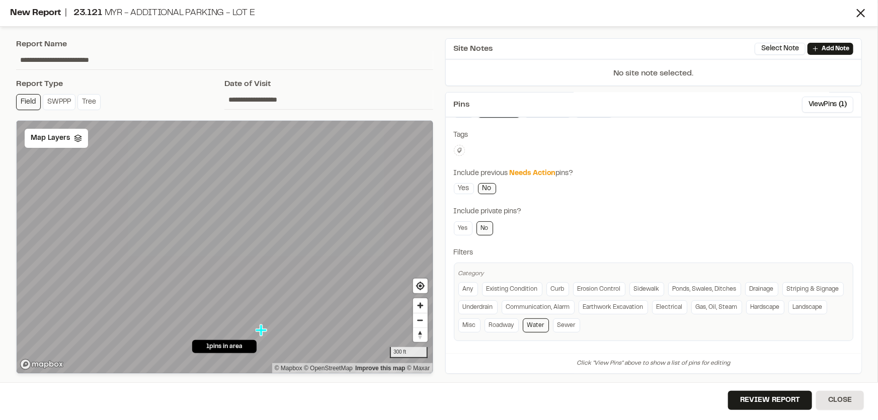
click at [549, 325] on link "Water" at bounding box center [536, 326] width 26 height 14
click at [519, 323] on link "Roadway" at bounding box center [502, 326] width 34 height 14
click at [481, 326] on link "Misc" at bounding box center [469, 326] width 22 height 14
click at [518, 284] on link "Existing Condition" at bounding box center [512, 289] width 60 height 14
click at [547, 287] on link "Curb" at bounding box center [557, 289] width 23 height 14
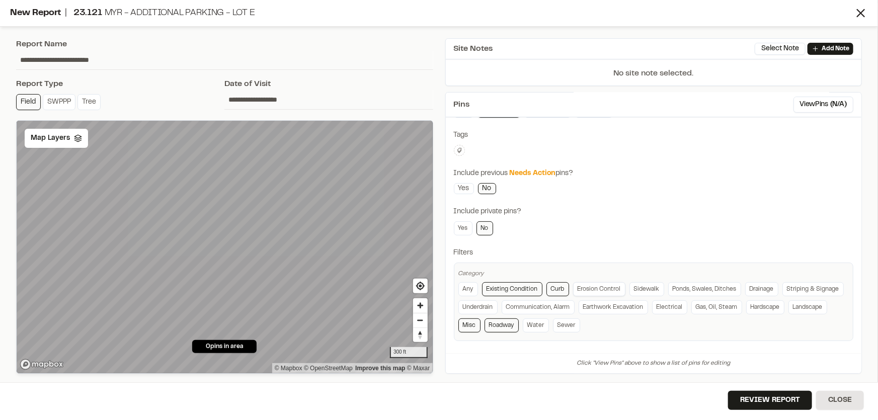
click at [584, 285] on link "Erosion Control" at bounding box center [599, 289] width 52 height 14
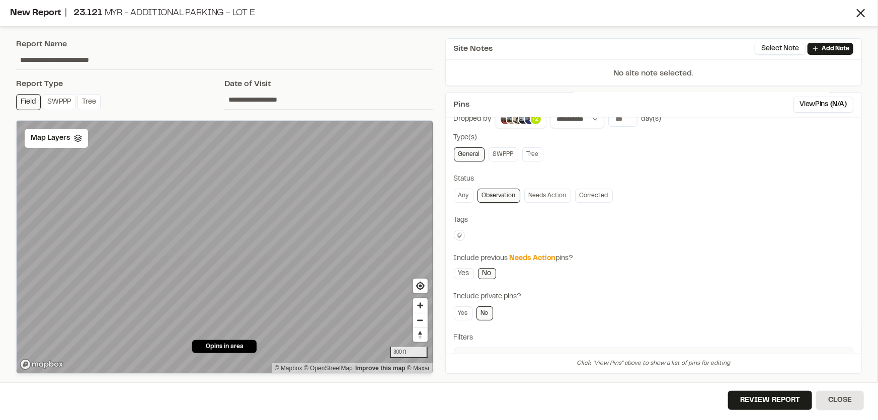
scroll to position [0, 0]
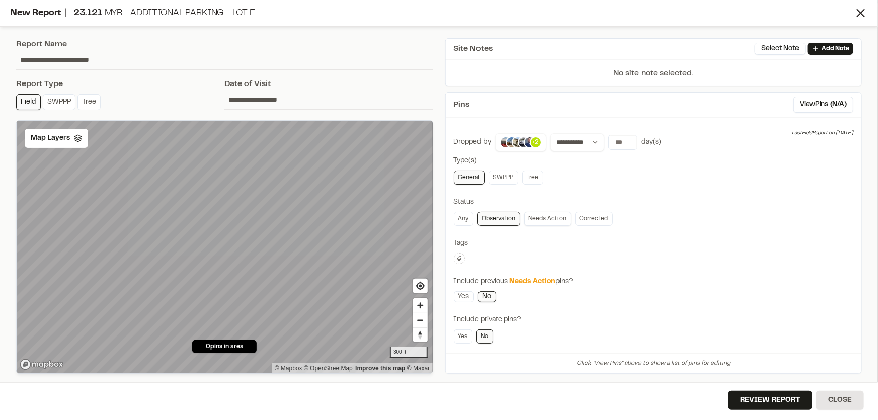
click at [535, 221] on link "Needs Action" at bounding box center [547, 219] width 47 height 14
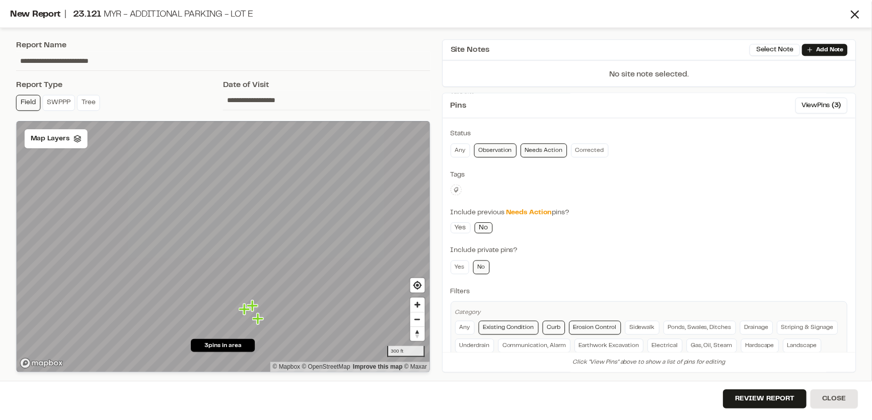
scroll to position [91, 0]
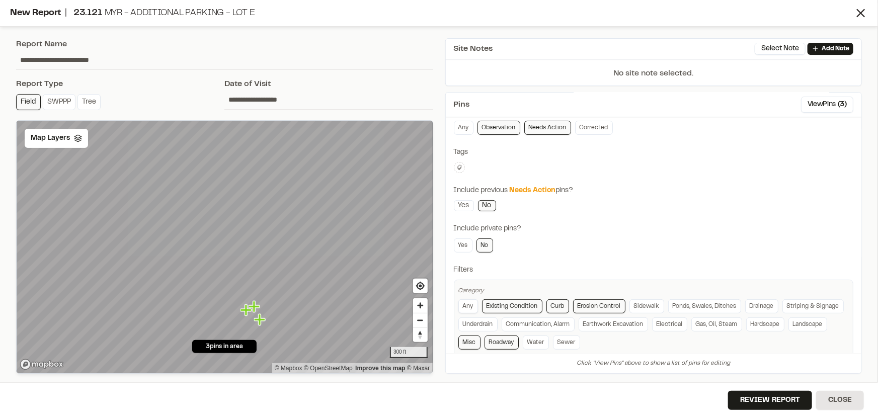
click at [470, 301] on link "Any" at bounding box center [468, 306] width 20 height 14
click at [505, 303] on link "Existing Condition" at bounding box center [512, 306] width 60 height 14
click at [585, 305] on link "Erosion Control" at bounding box center [599, 306] width 52 height 14
click at [770, 403] on button "Review Report" at bounding box center [770, 400] width 84 height 19
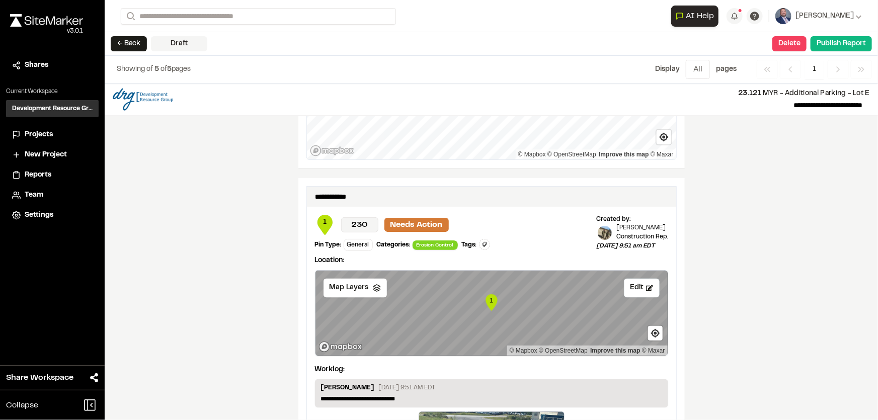
scroll to position [744, 0]
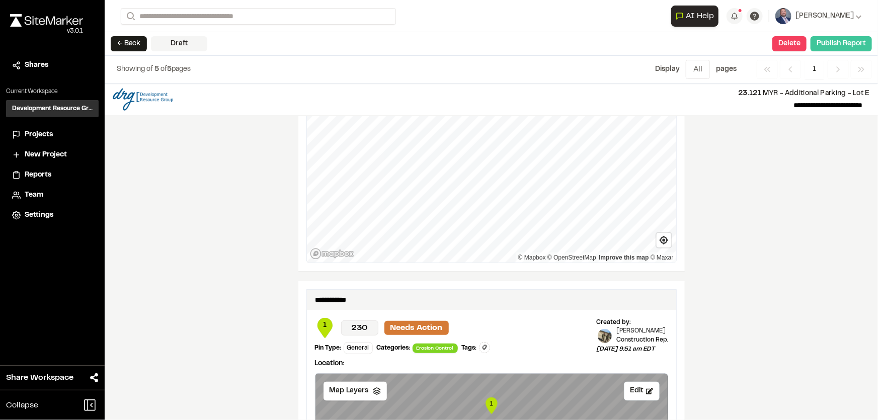
click at [855, 45] on button "Publish Report" at bounding box center [841, 43] width 61 height 15
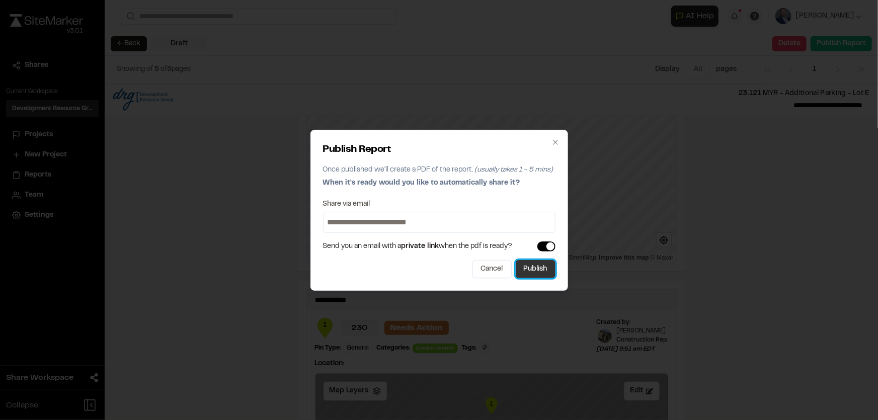
click at [538, 269] on button "Publish" at bounding box center [536, 269] width 40 height 18
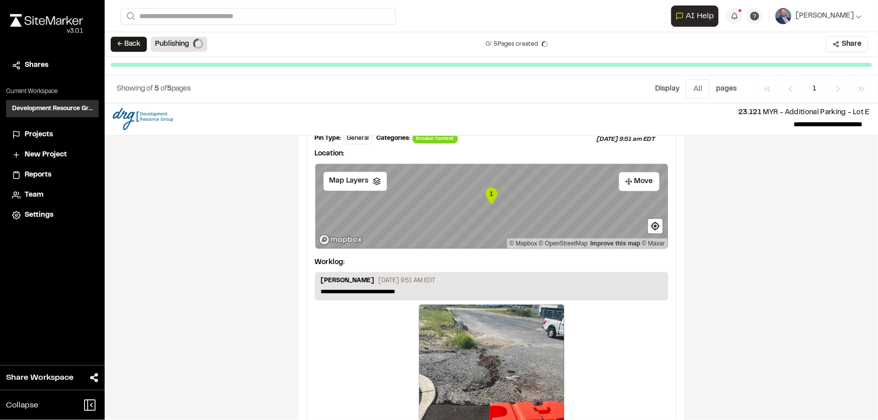
scroll to position [1057, 0]
